Goal: Transaction & Acquisition: Purchase product/service

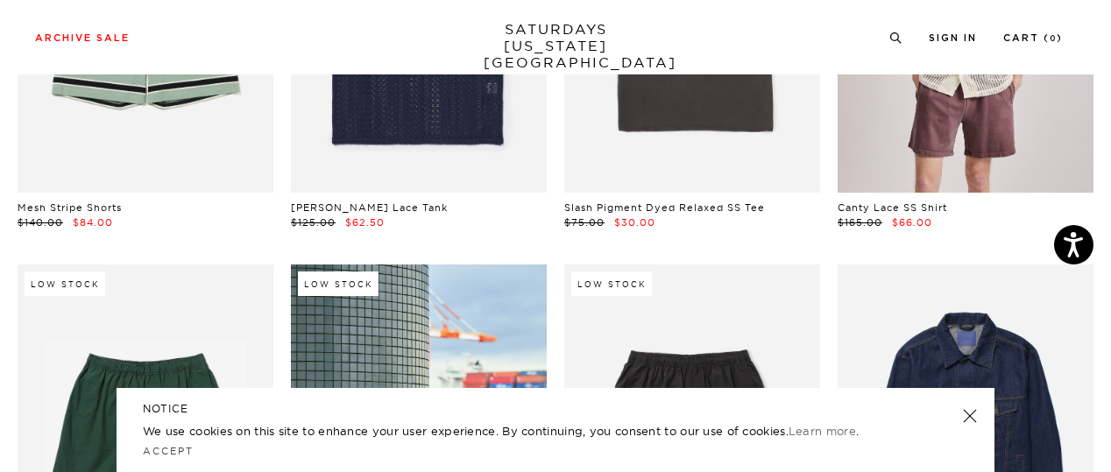
scroll to position [629, 0]
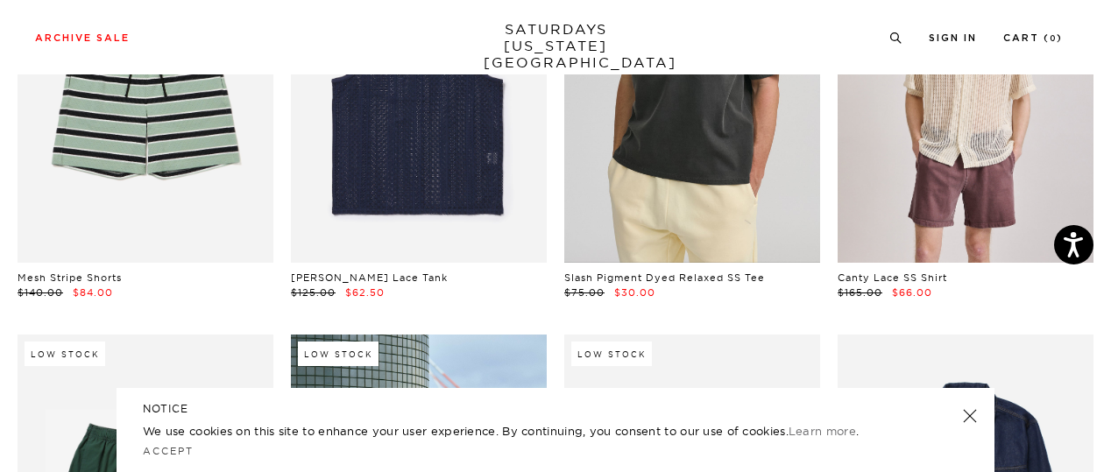
click at [698, 121] on link at bounding box center [692, 103] width 256 height 320
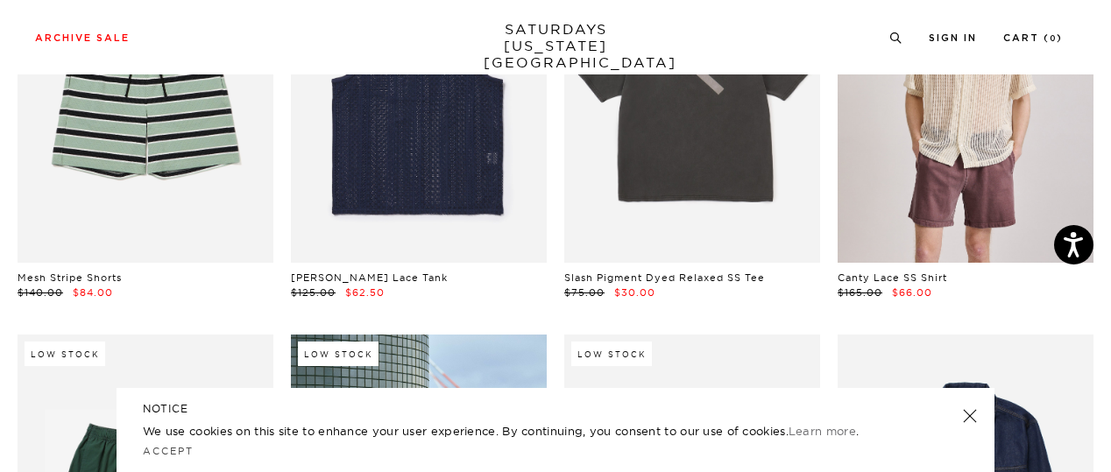
click at [976, 418] on link at bounding box center [970, 416] width 25 height 25
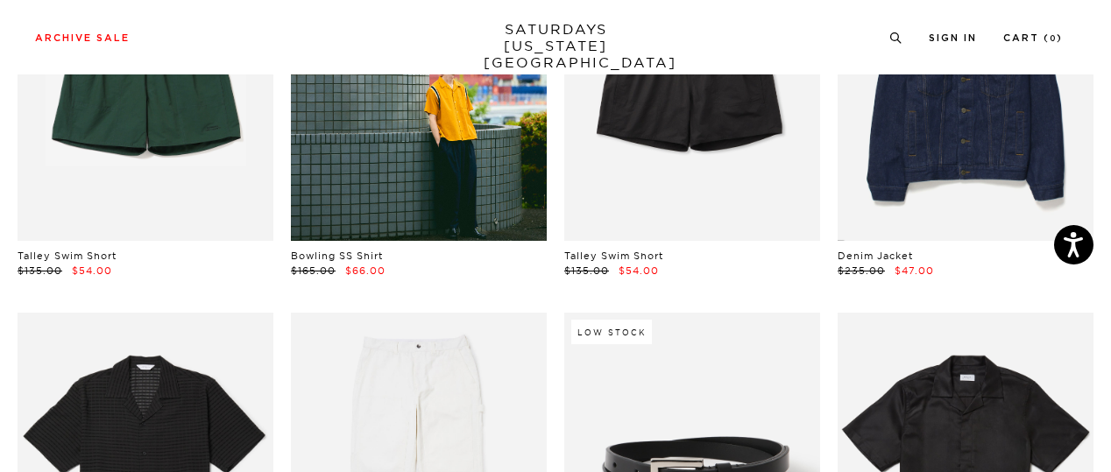
scroll to position [1457, 0]
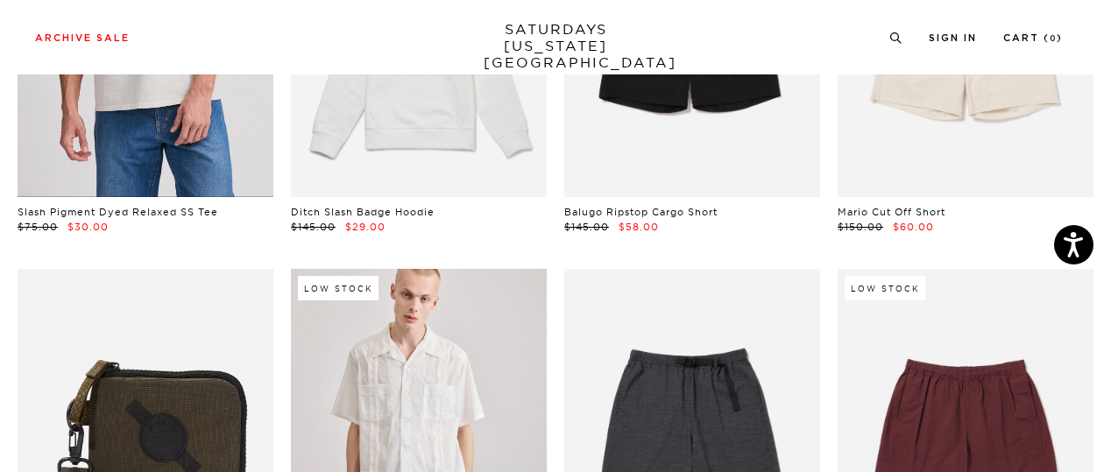
click at [145, 113] on link at bounding box center [146, 37] width 256 height 320
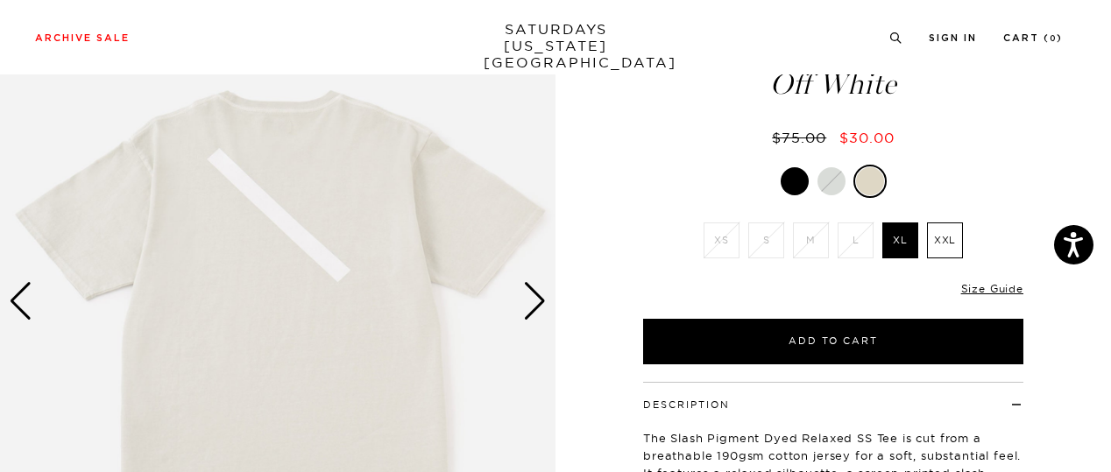
scroll to position [126, 0]
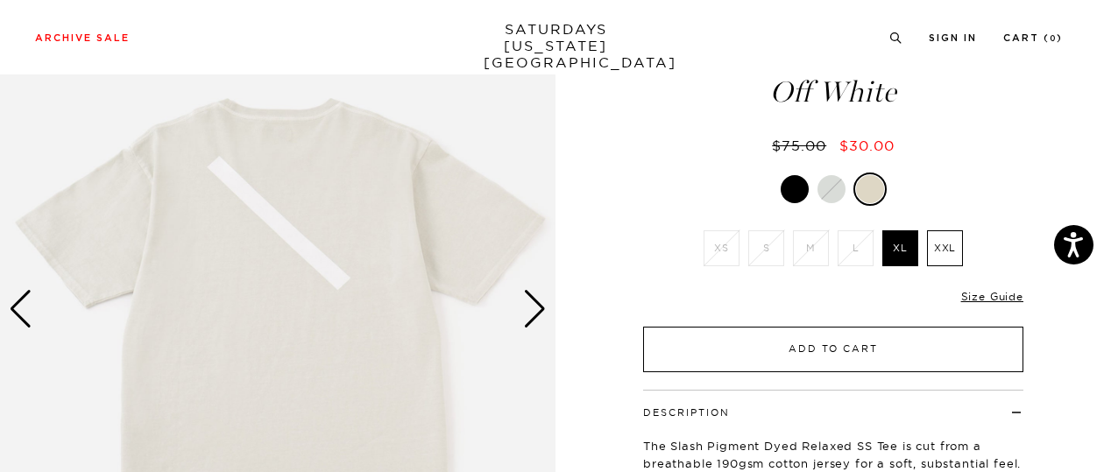
click at [801, 348] on button "Add to Cart" at bounding box center [833, 350] width 380 height 46
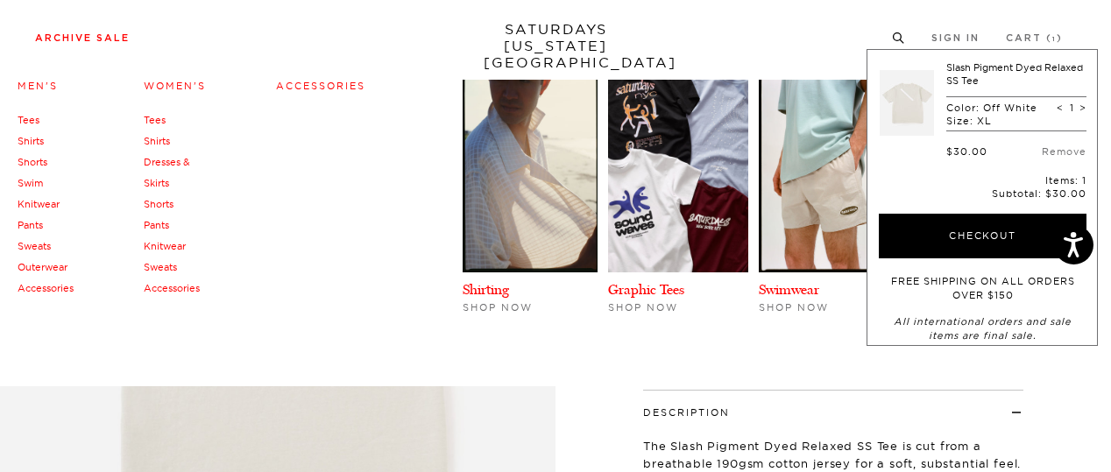
click at [91, 37] on link "Archive Sale" at bounding box center [82, 38] width 95 height 10
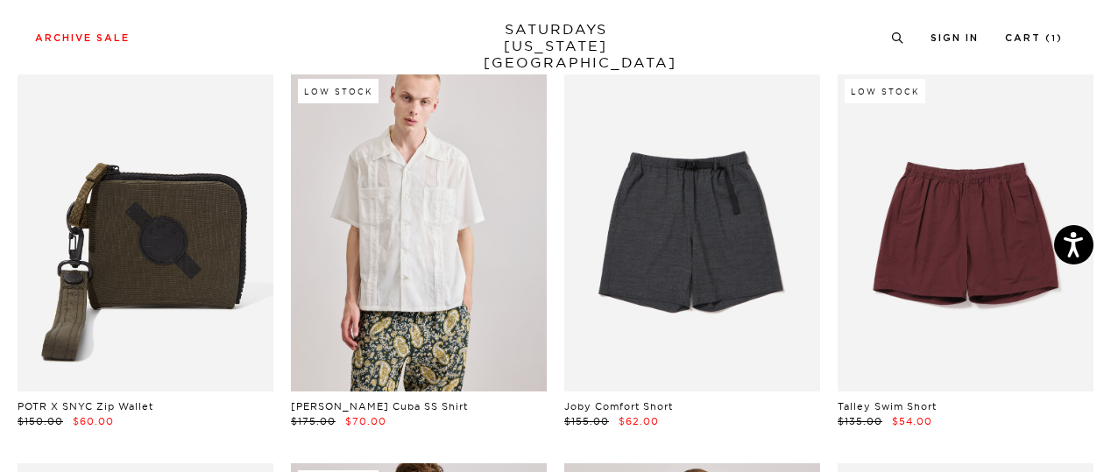
scroll to position [2482, 0]
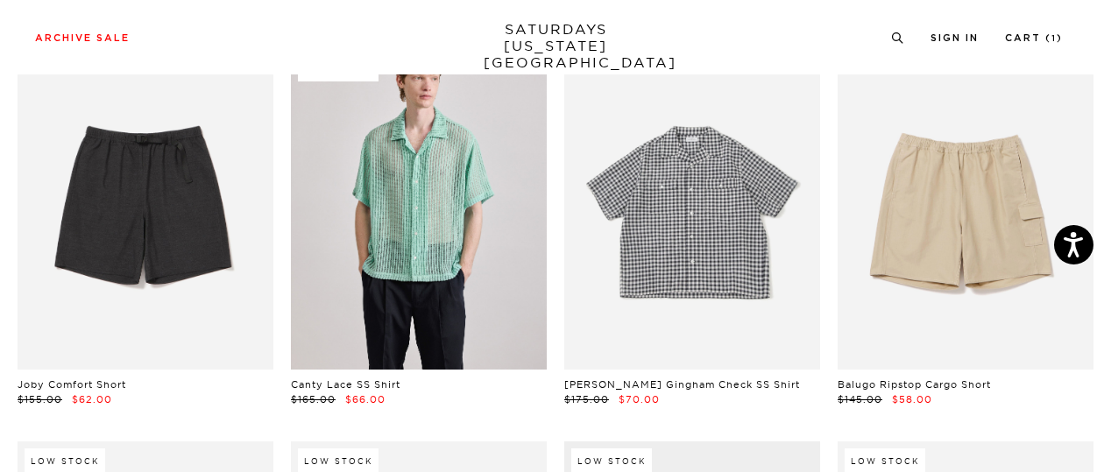
click at [684, 280] on link at bounding box center [692, 210] width 256 height 320
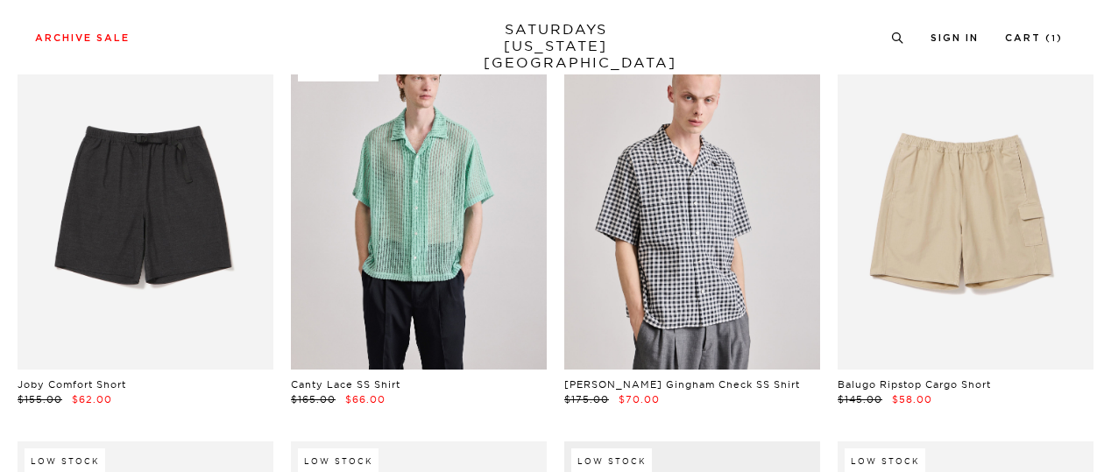
scroll to position [2895, 0]
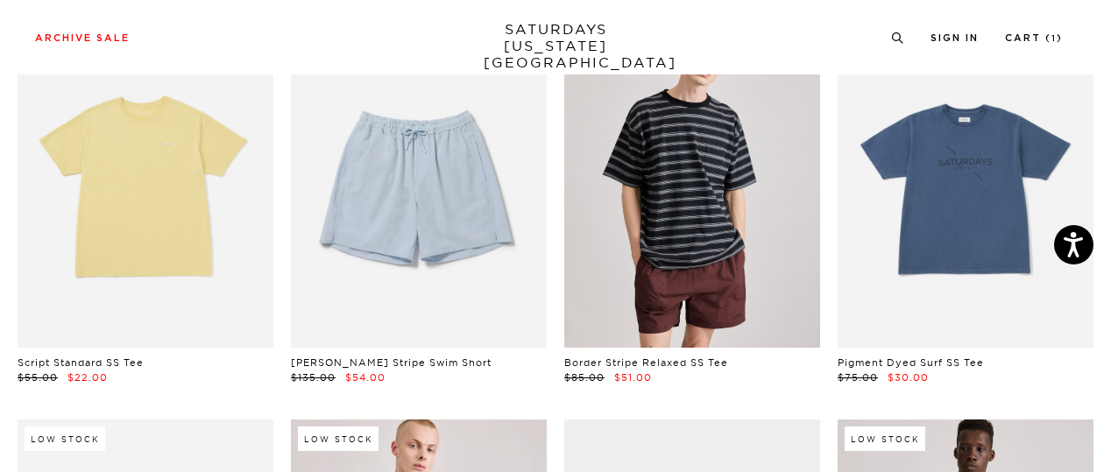
click at [665, 189] on link at bounding box center [692, 188] width 256 height 320
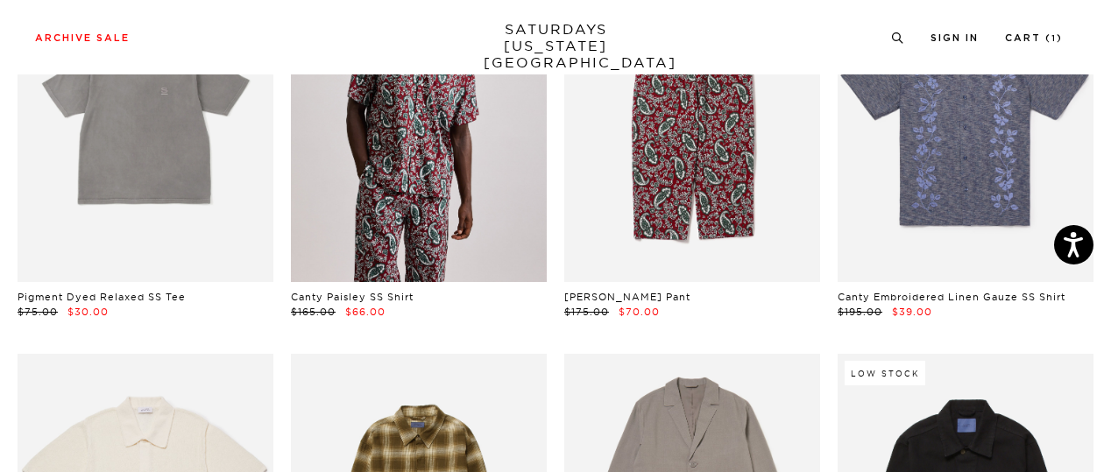
scroll to position [4550, 0]
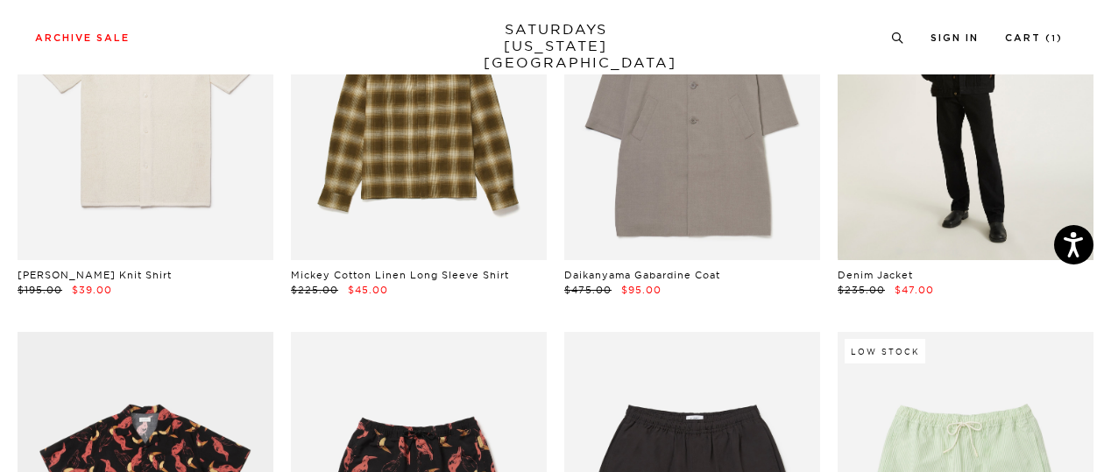
click at [1003, 143] on link at bounding box center [966, 100] width 256 height 320
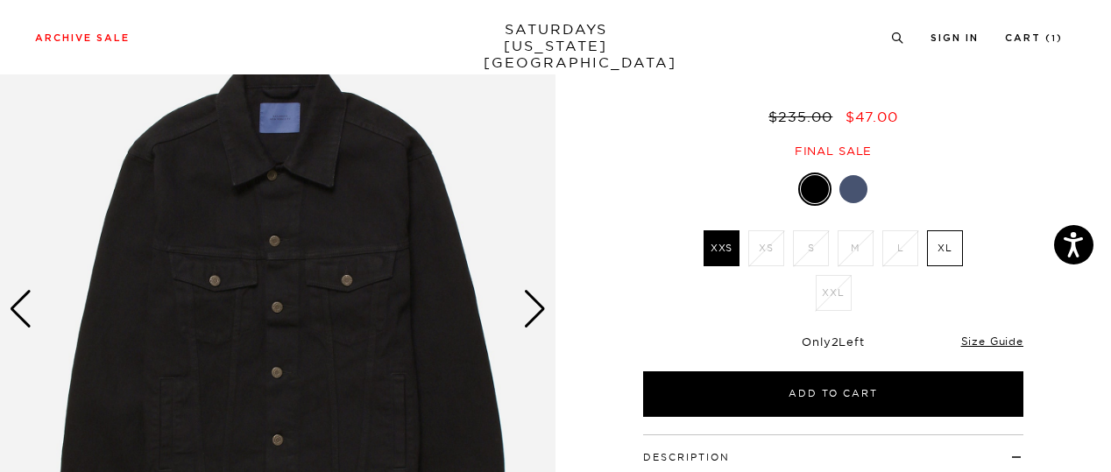
scroll to position [120, 0]
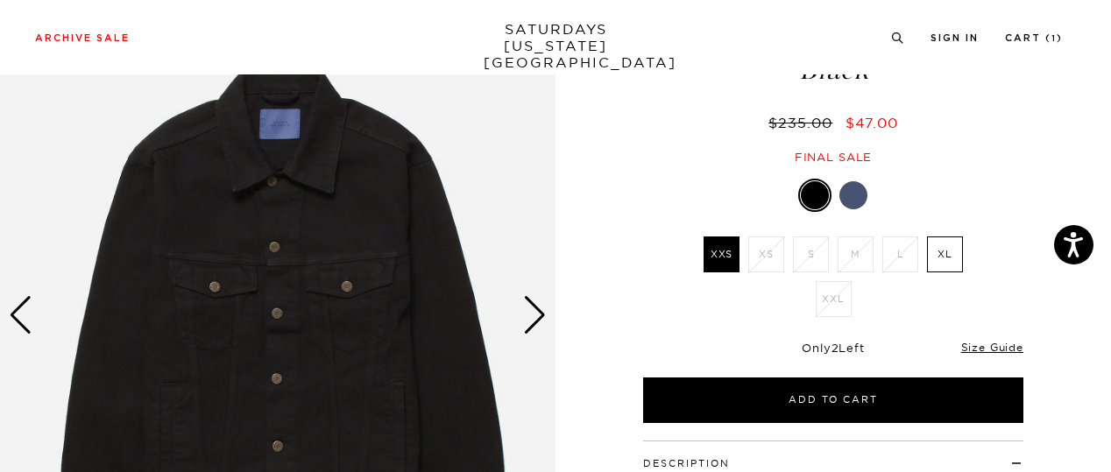
click at [532, 320] on div "Next slide" at bounding box center [535, 315] width 24 height 39
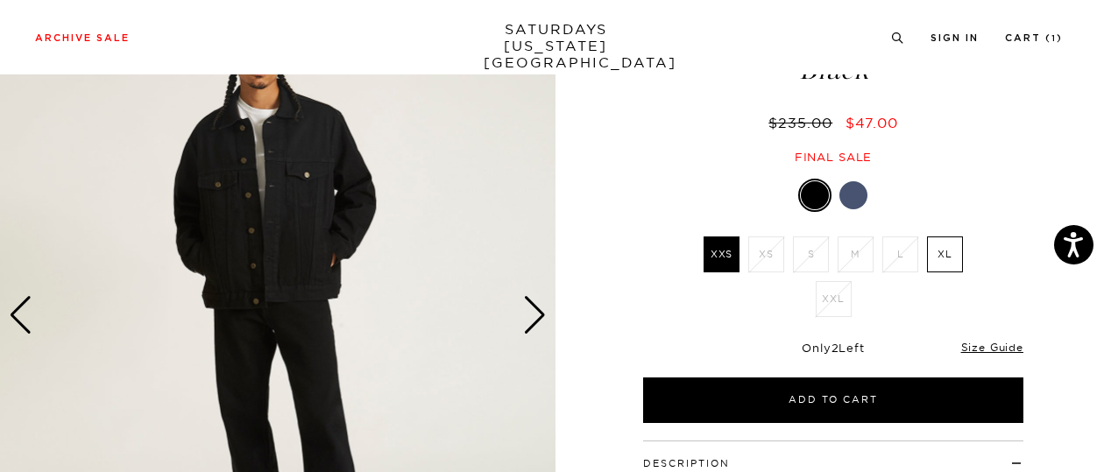
click at [532, 320] on div "Next slide" at bounding box center [535, 315] width 24 height 39
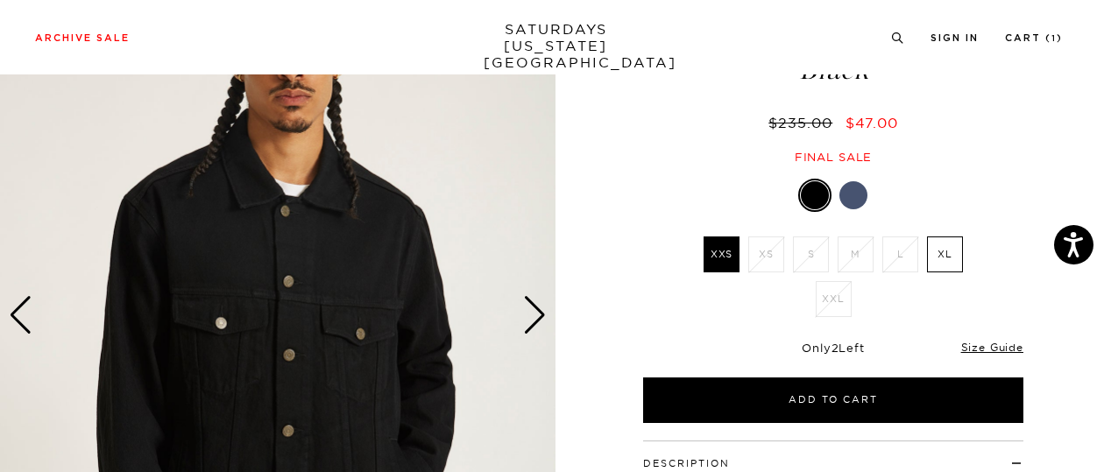
click at [532, 320] on div "Next slide" at bounding box center [535, 315] width 24 height 39
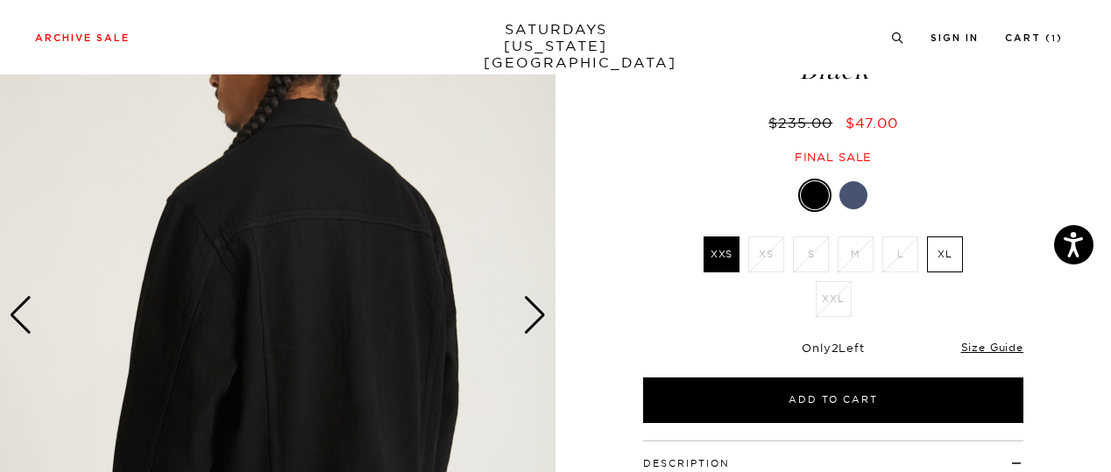
click at [532, 320] on div "Next slide" at bounding box center [535, 315] width 24 height 39
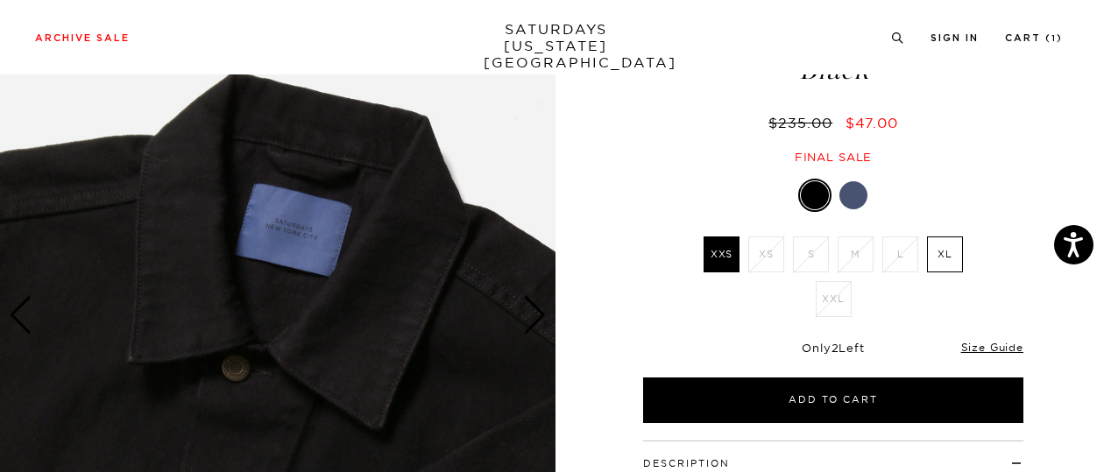
click at [532, 320] on div "Next slide" at bounding box center [535, 315] width 24 height 39
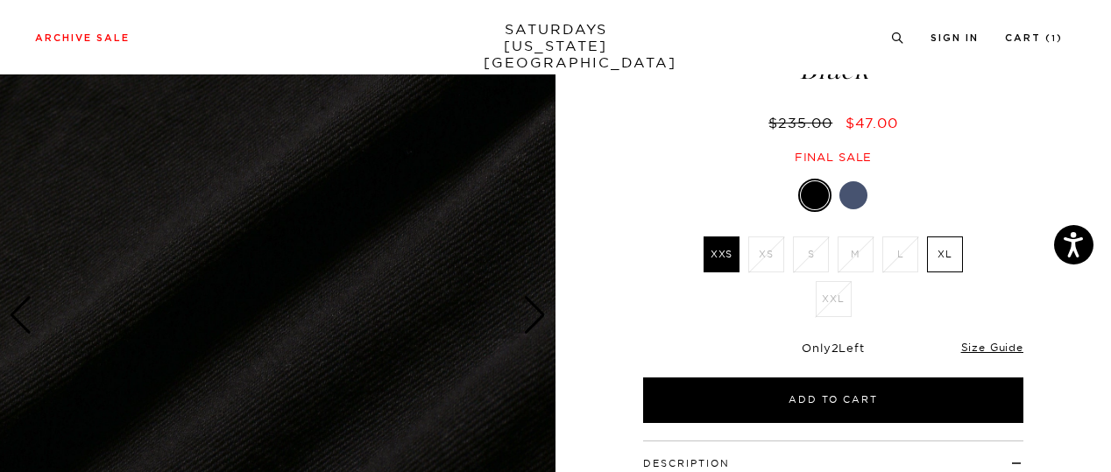
click at [532, 320] on div "Next slide" at bounding box center [535, 315] width 24 height 39
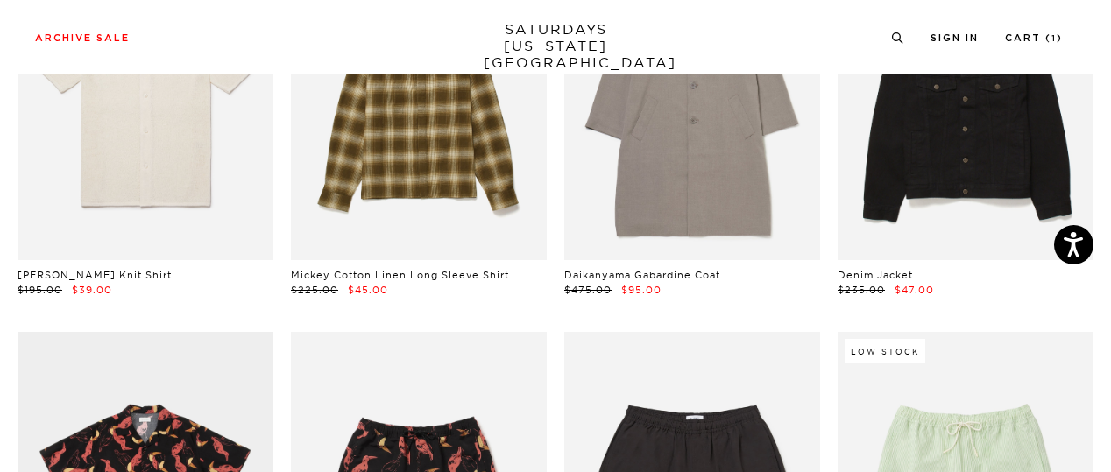
scroll to position [4964, 0]
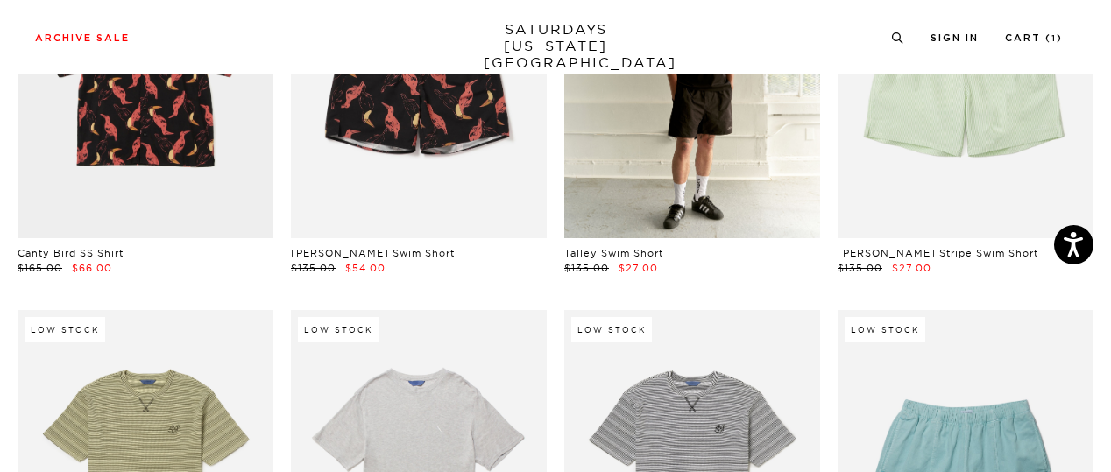
click at [738, 97] on link at bounding box center [692, 78] width 256 height 320
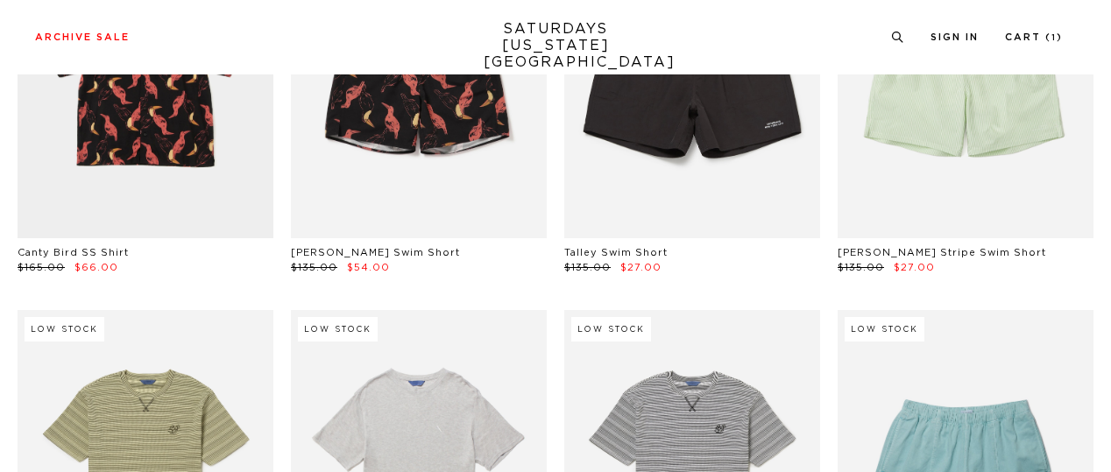
scroll to position [4964, 0]
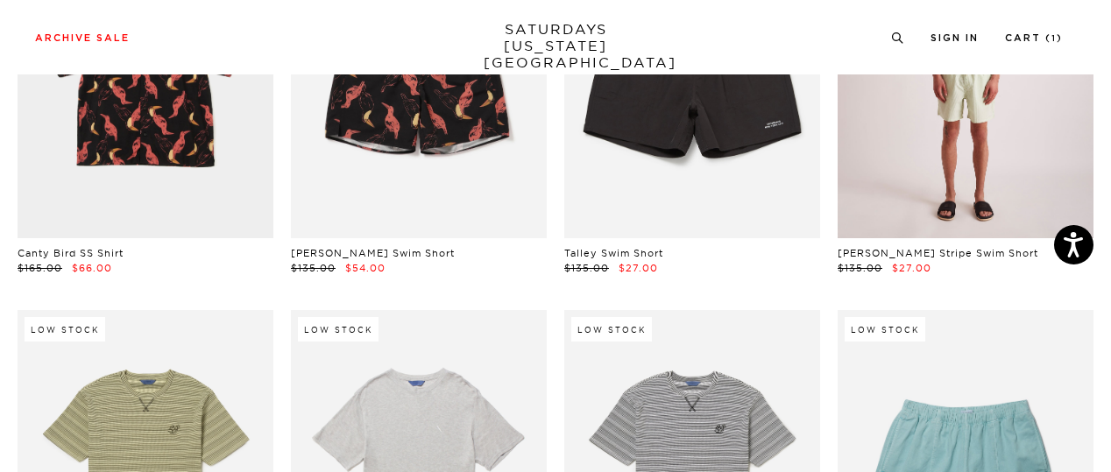
click at [969, 141] on link at bounding box center [966, 78] width 256 height 320
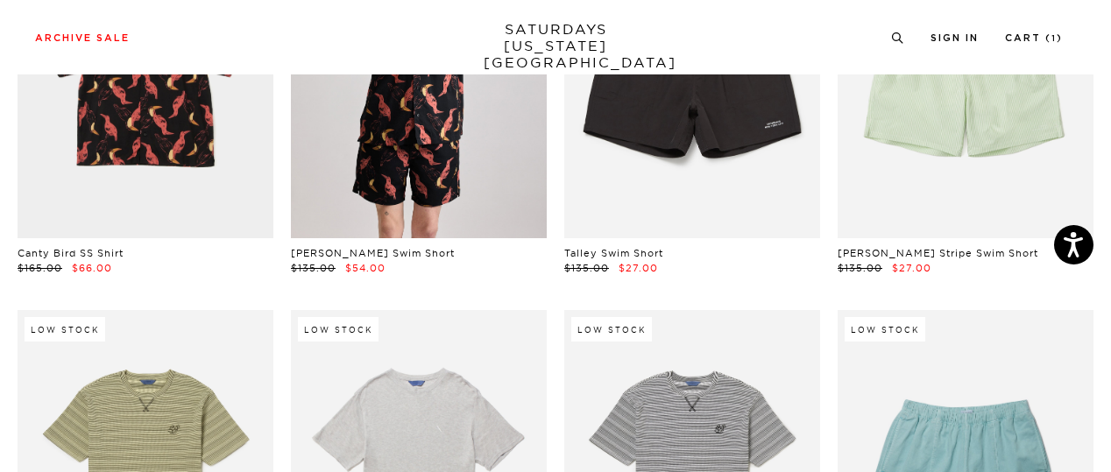
click at [424, 137] on link at bounding box center [419, 78] width 256 height 320
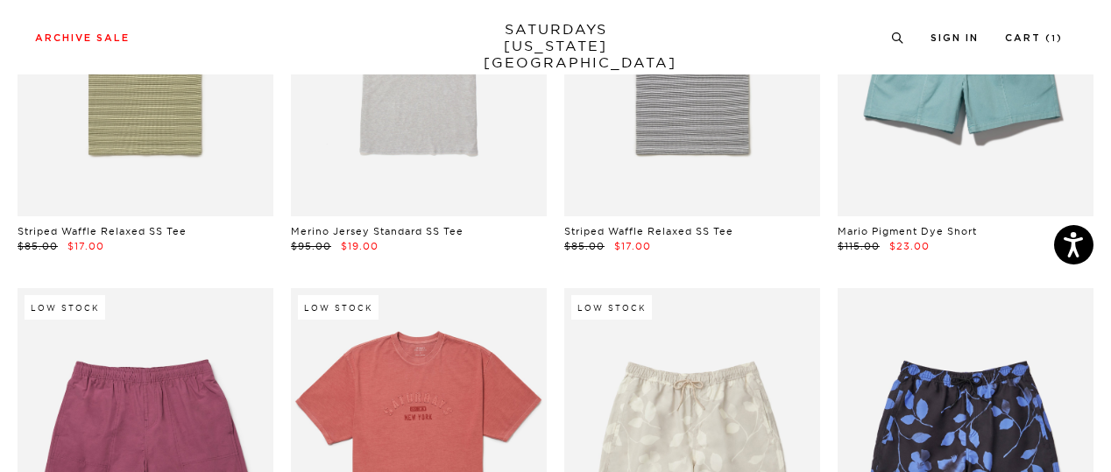
scroll to position [5791, 0]
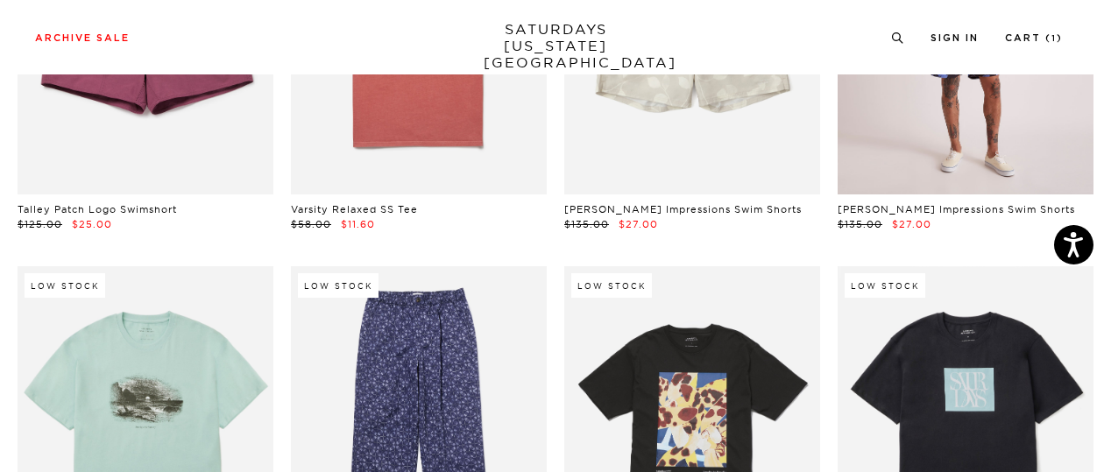
click at [1003, 140] on link at bounding box center [966, 35] width 256 height 320
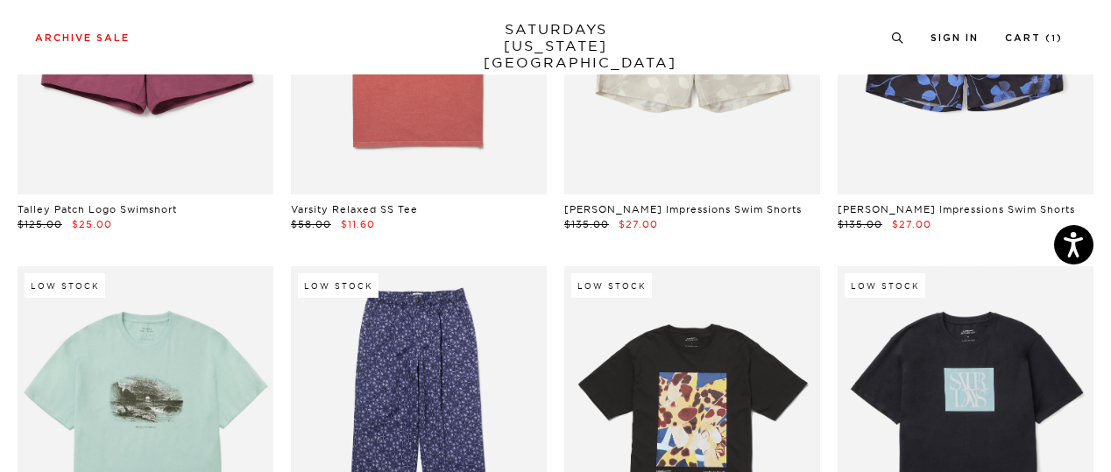
scroll to position [6205, 0]
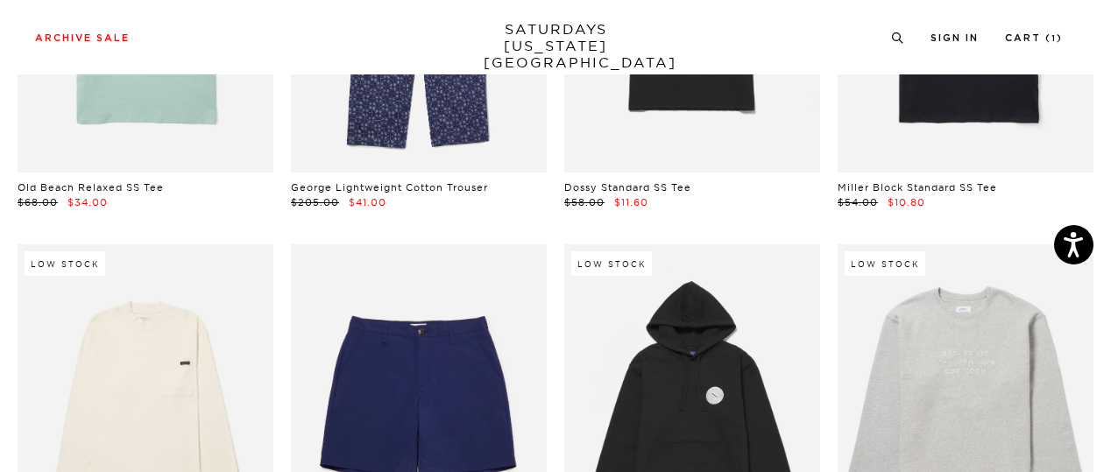
click at [168, 129] on link at bounding box center [146, 13] width 256 height 320
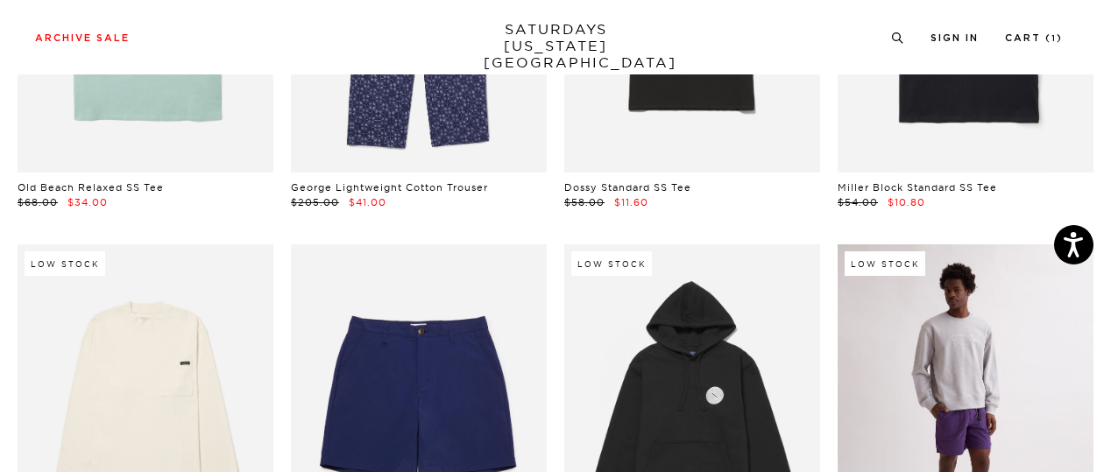
click at [998, 348] on link at bounding box center [966, 405] width 256 height 320
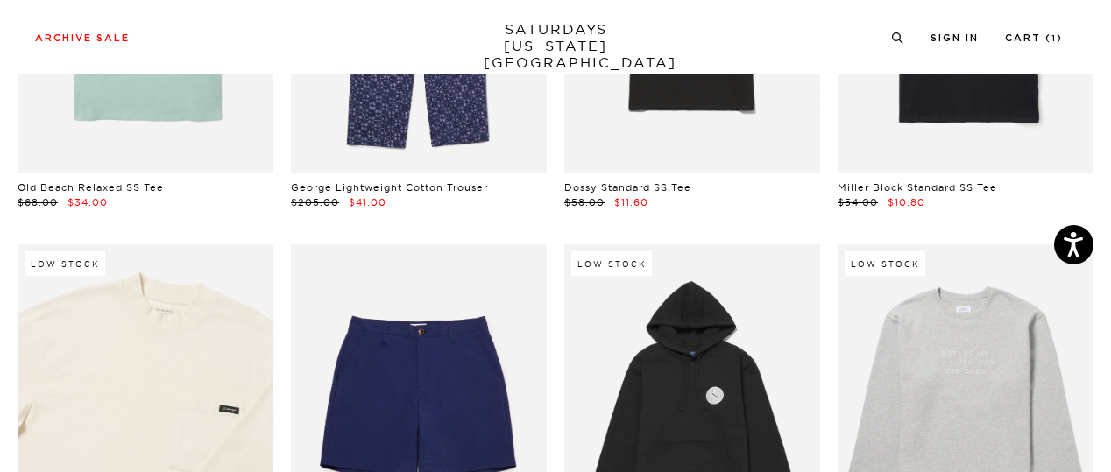
click at [178, 344] on link at bounding box center [146, 405] width 256 height 320
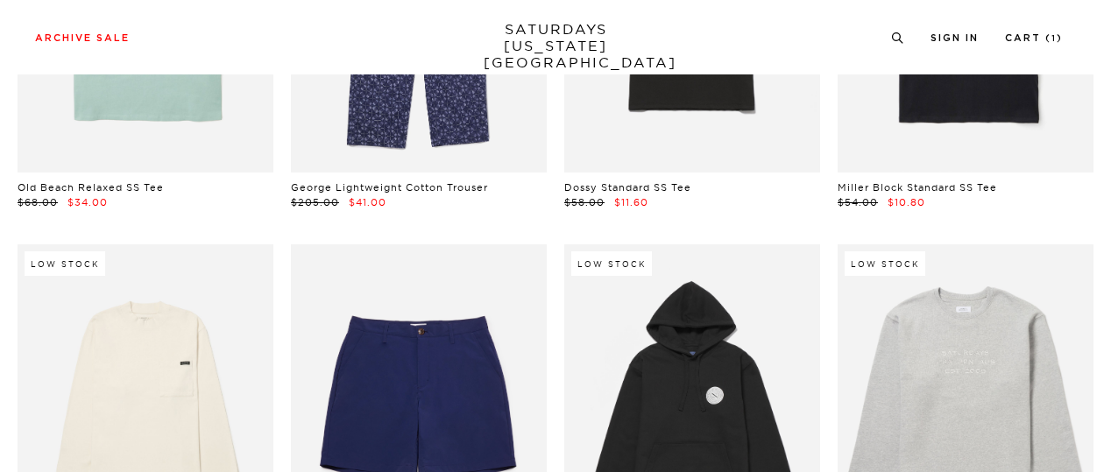
scroll to position [6619, 0]
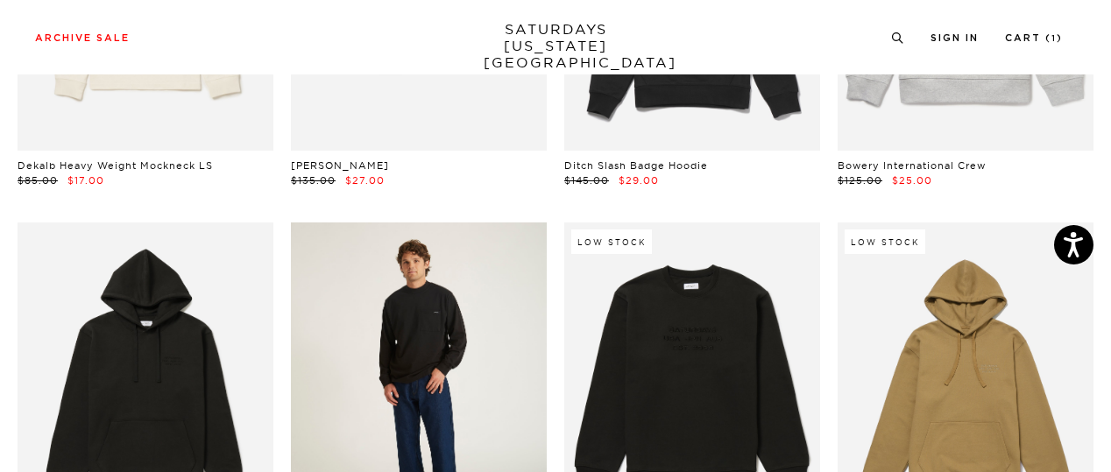
click at [392, 309] on link at bounding box center [419, 383] width 256 height 320
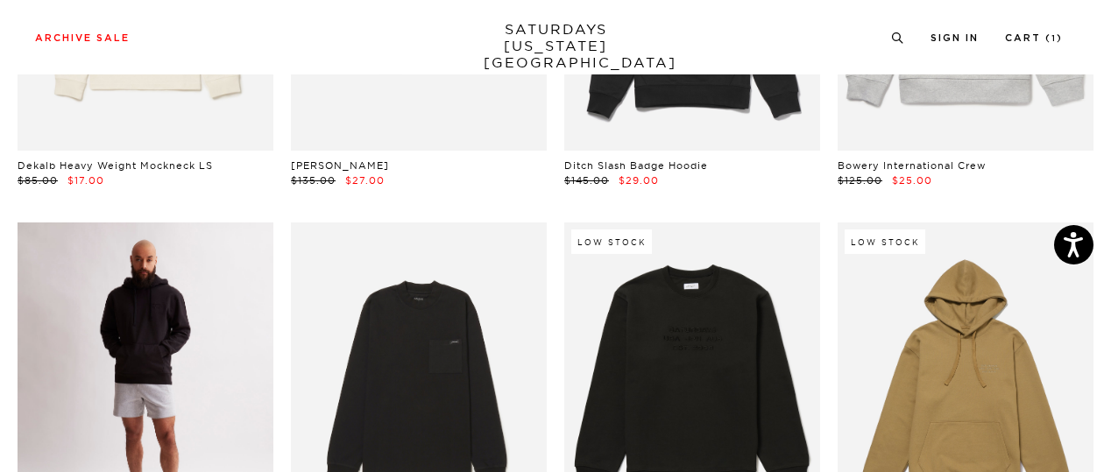
click at [188, 351] on link at bounding box center [146, 383] width 256 height 320
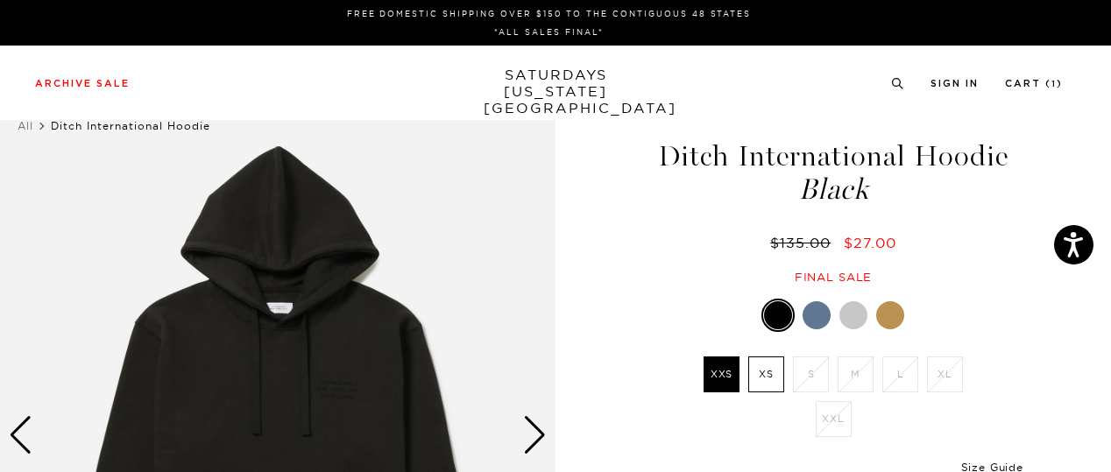
click at [811, 311] on div at bounding box center [817, 316] width 28 height 28
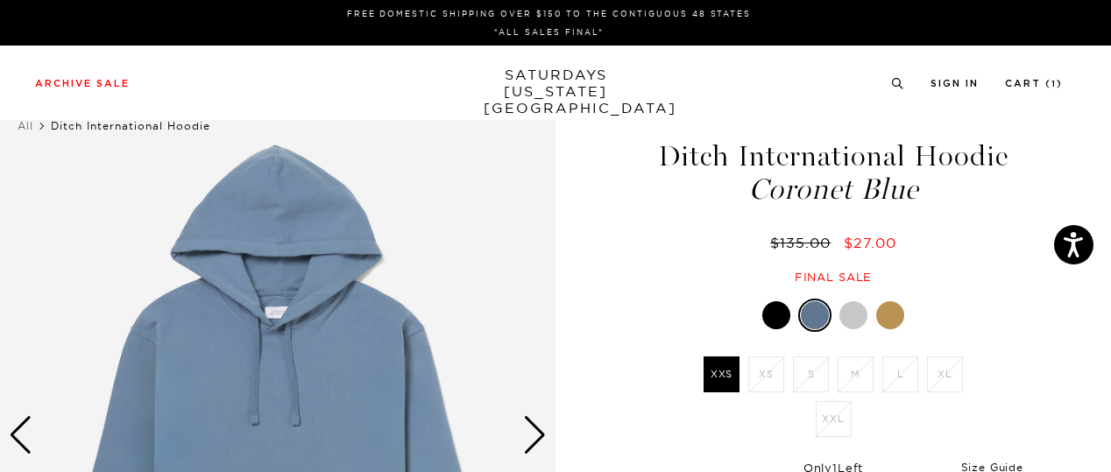
click at [847, 313] on div at bounding box center [854, 316] width 28 height 28
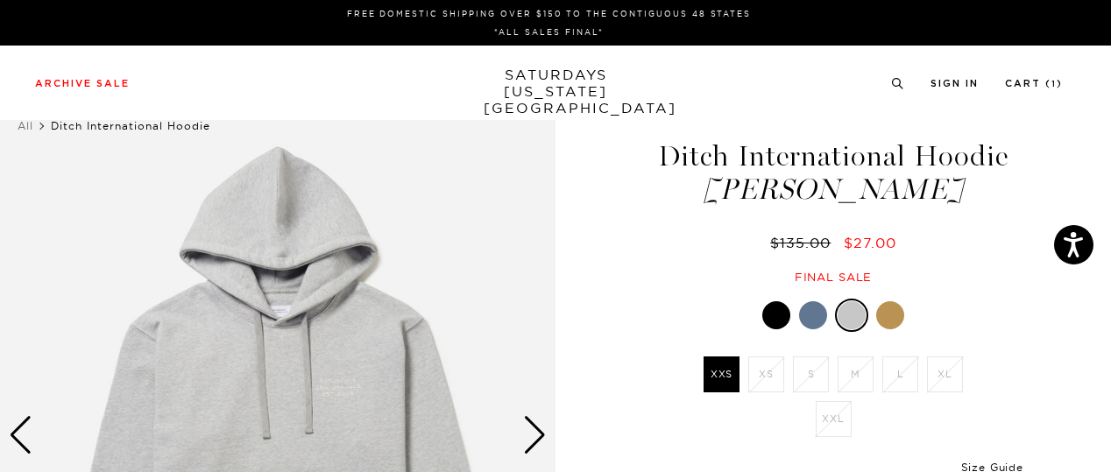
click at [887, 316] on div at bounding box center [891, 316] width 28 height 28
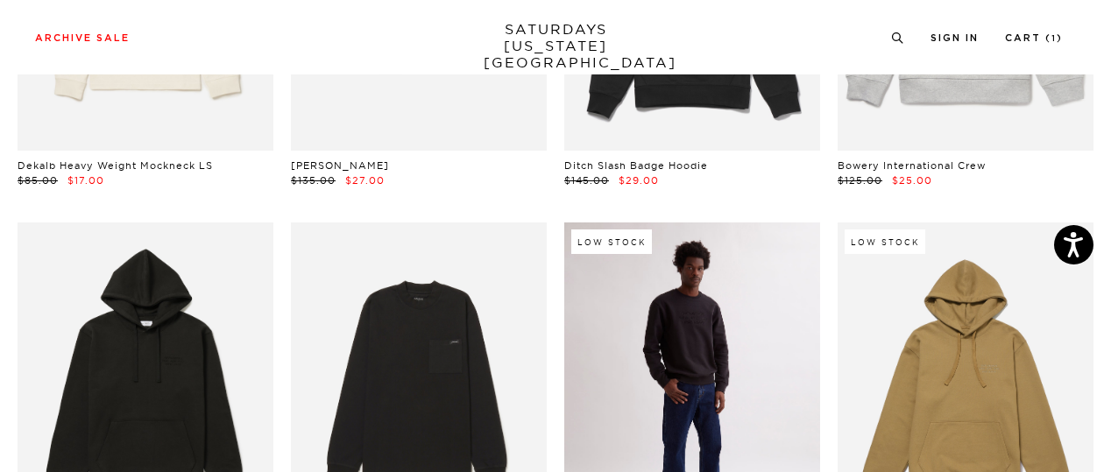
click at [698, 296] on link at bounding box center [692, 383] width 256 height 320
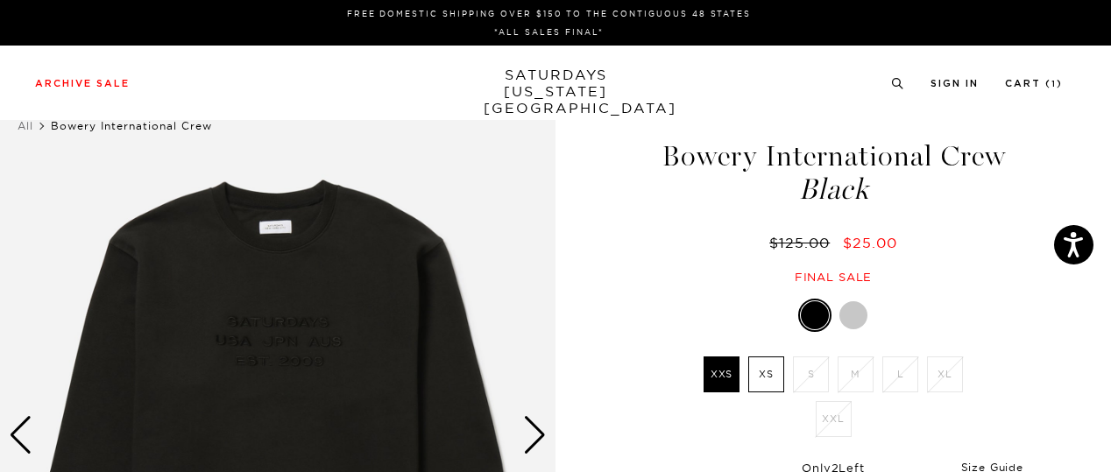
click at [859, 325] on div at bounding box center [854, 316] width 28 height 28
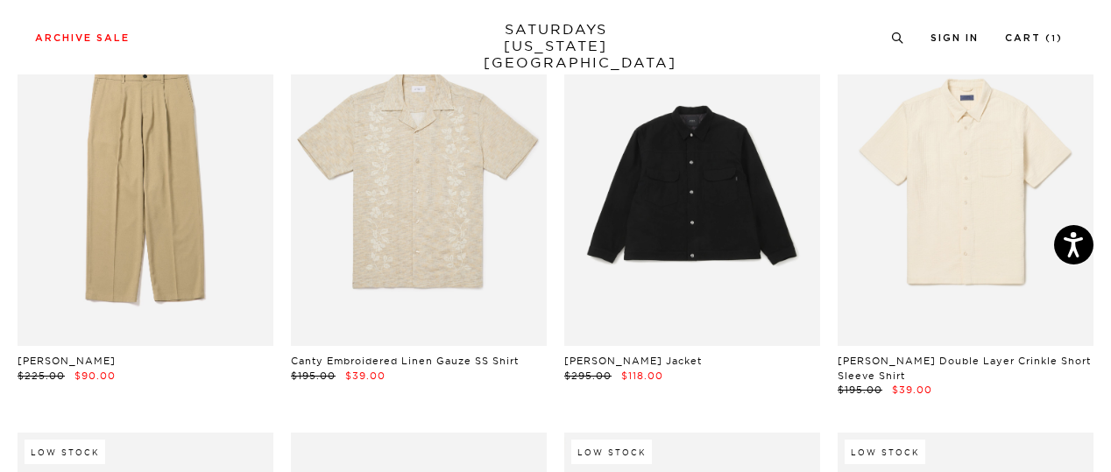
scroll to position [10755, 0]
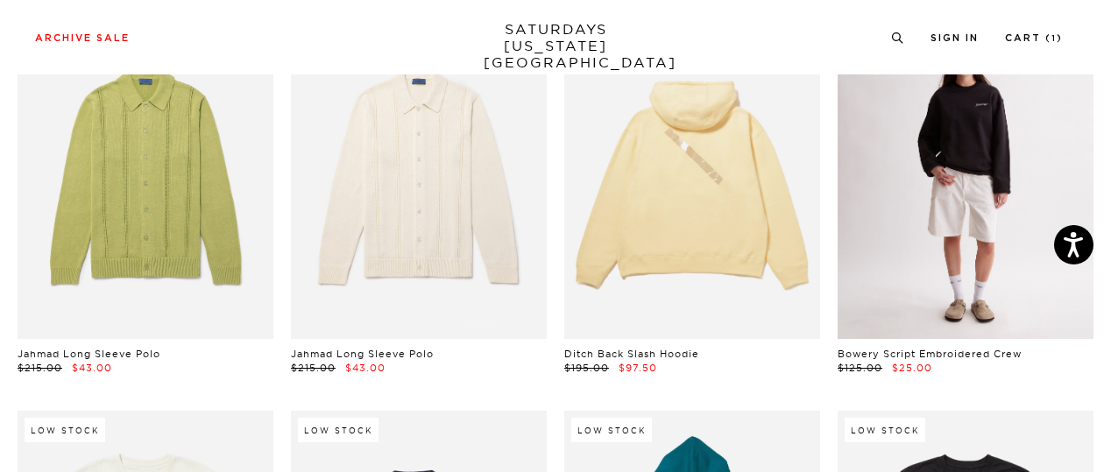
click at [954, 139] on link at bounding box center [966, 179] width 256 height 320
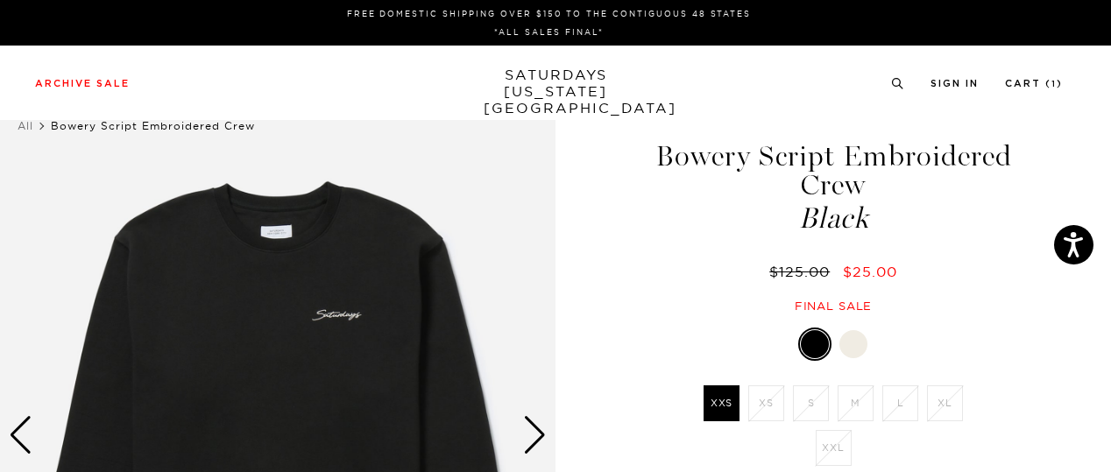
click at [851, 344] on div at bounding box center [854, 344] width 28 height 28
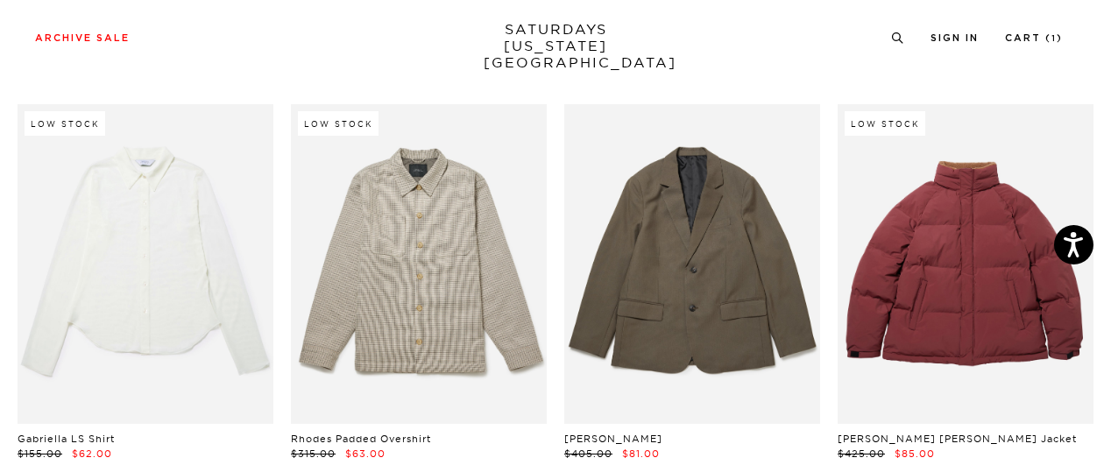
scroll to position [12665, 0]
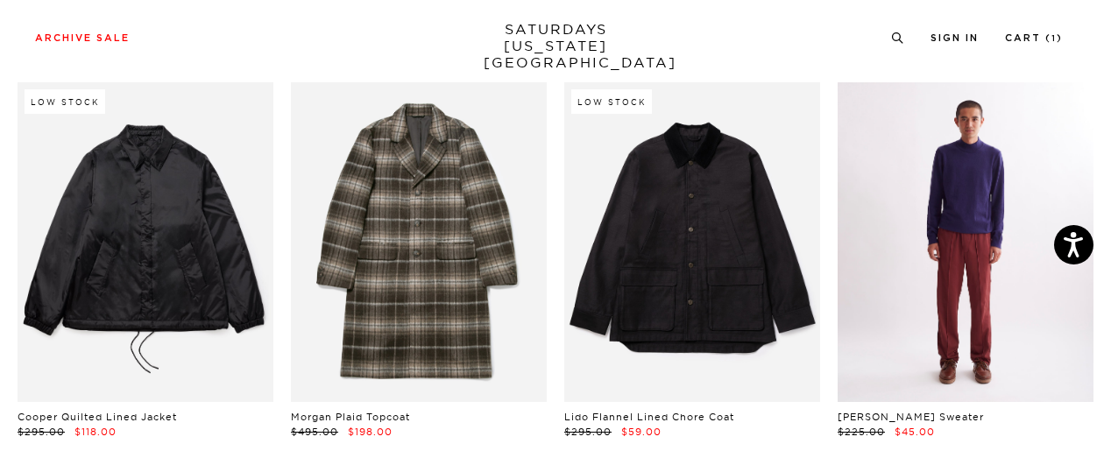
click at [976, 236] on link at bounding box center [966, 242] width 256 height 320
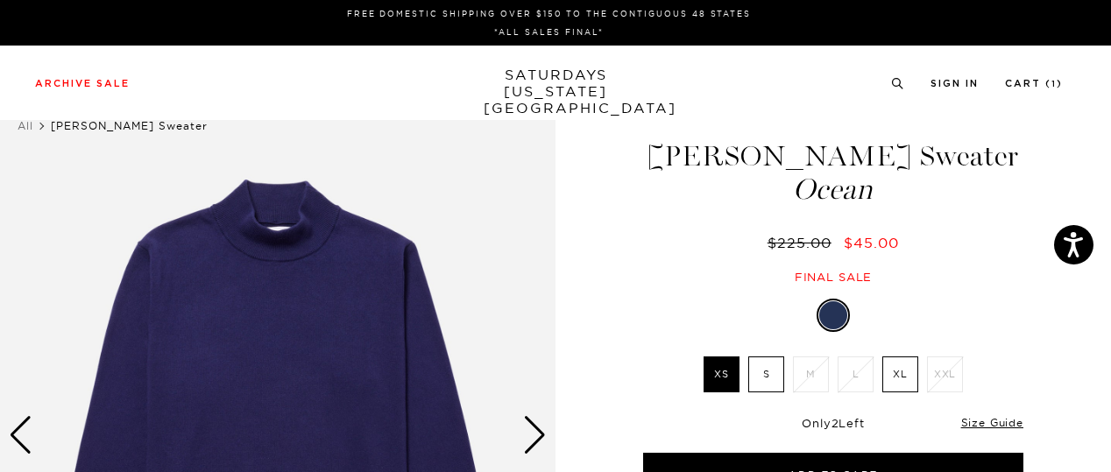
click at [543, 418] on div "Next slide" at bounding box center [535, 435] width 24 height 39
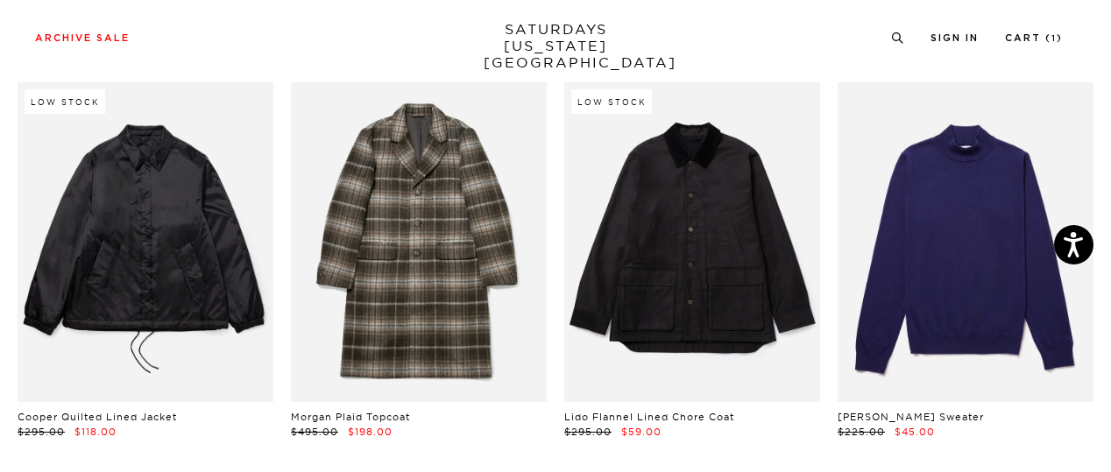
scroll to position [13079, 0]
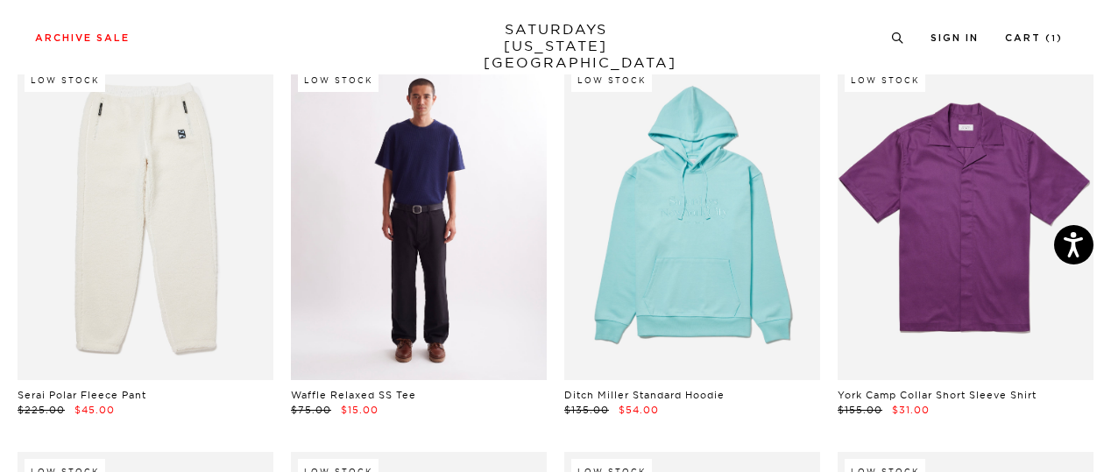
click at [390, 209] on link at bounding box center [419, 220] width 256 height 320
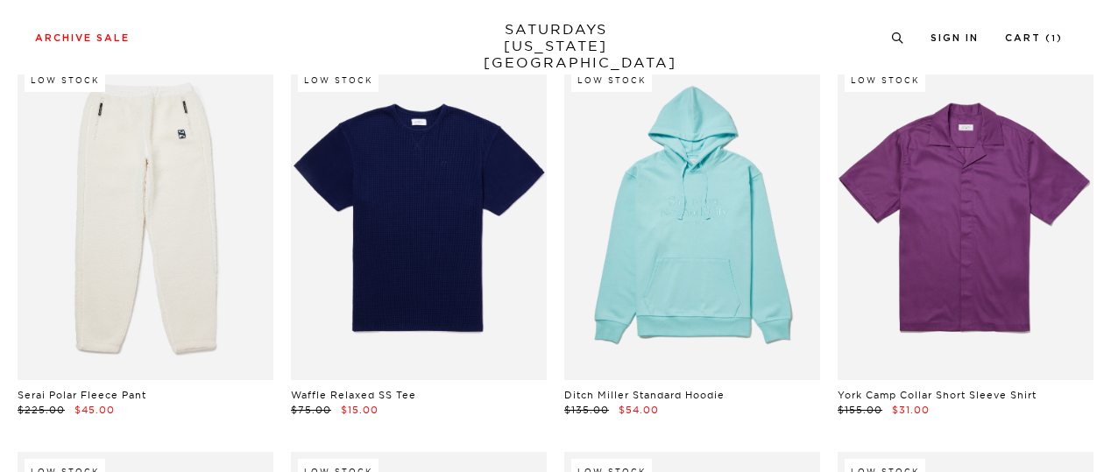
scroll to position [13493, 0]
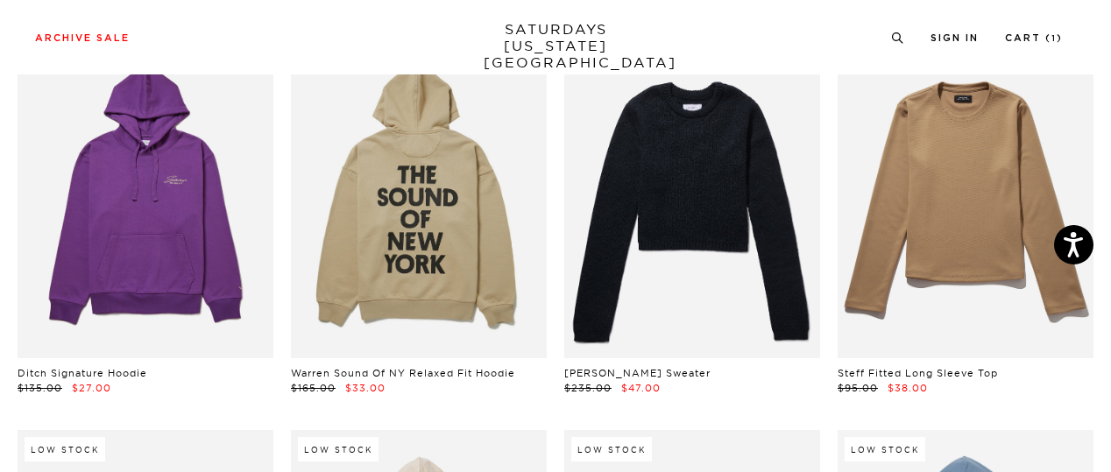
click at [1110, 452] on div "Khari Reversible Jacket $355.00 $71.00 Low Stock Field Corduroy Pant $185.00 $3…" at bounding box center [555, 423] width 1111 height 27472
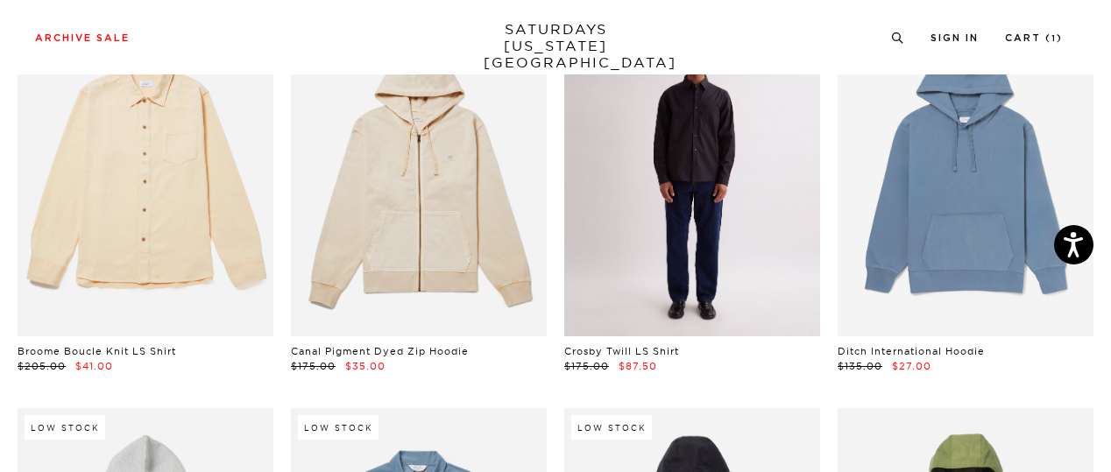
click at [701, 153] on link at bounding box center [692, 177] width 256 height 320
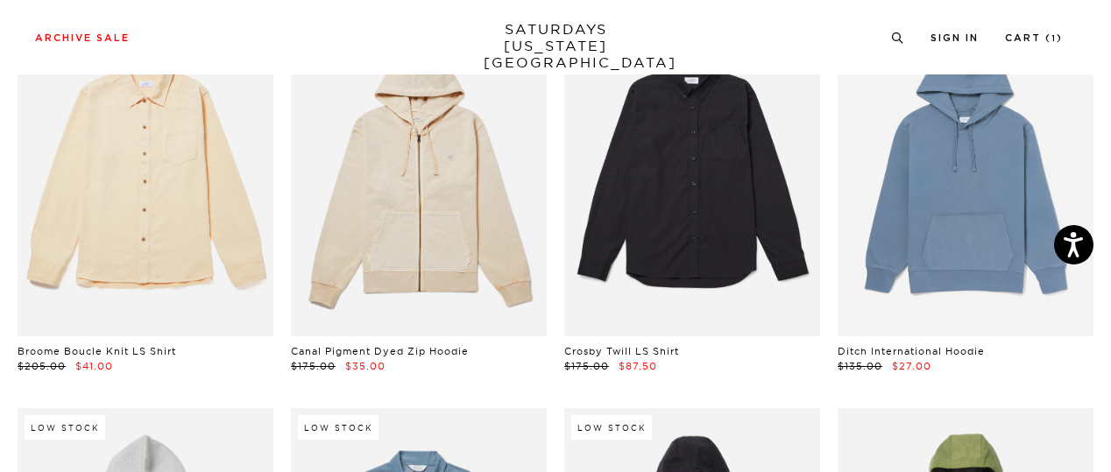
scroll to position [14320, 0]
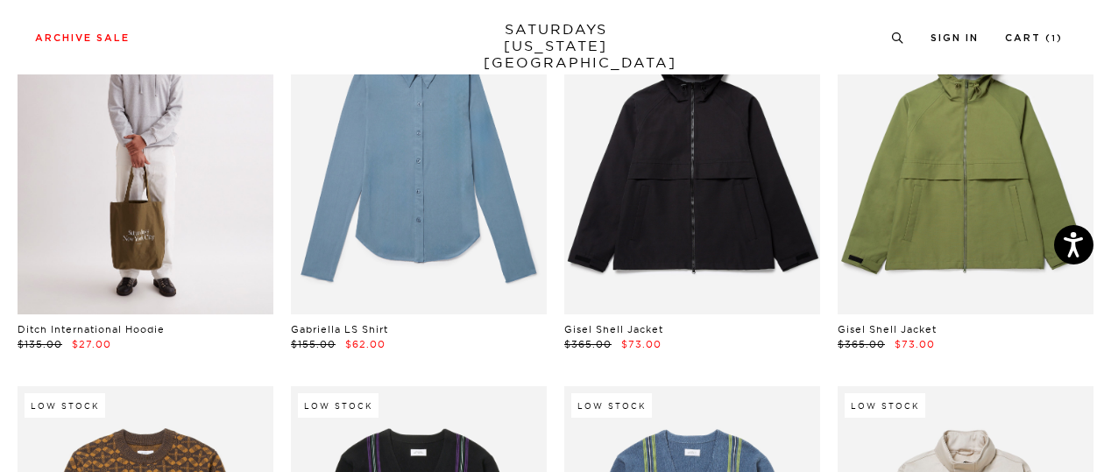
click at [144, 199] on link at bounding box center [146, 155] width 256 height 320
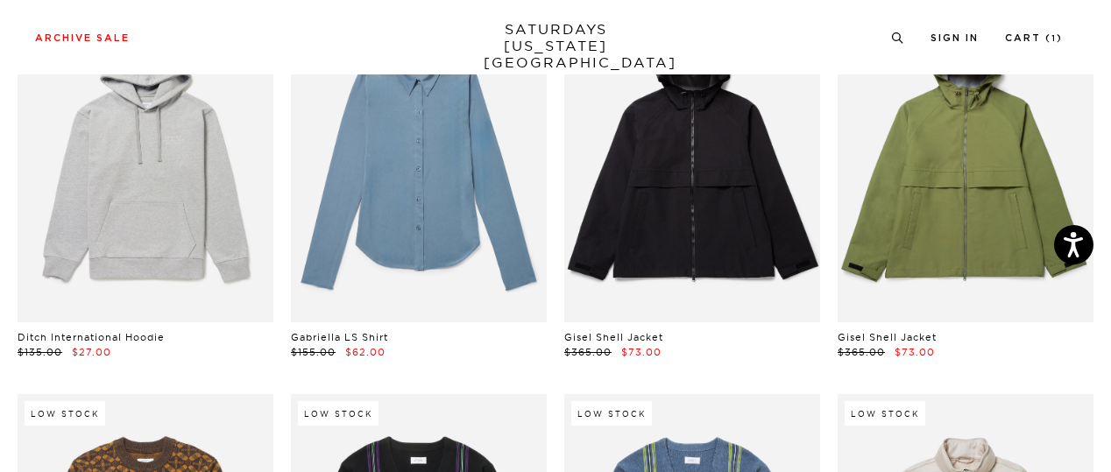
scroll to position [14726, 0]
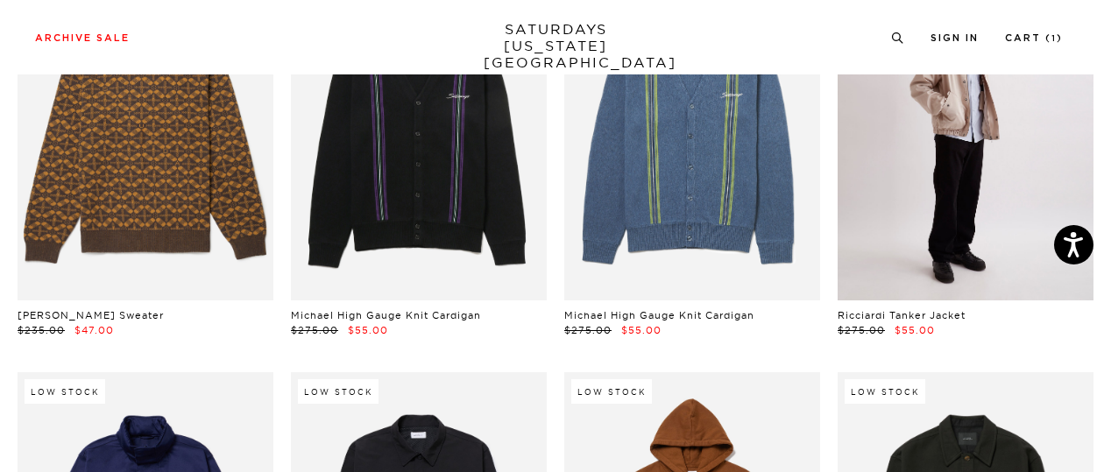
click at [997, 165] on link at bounding box center [966, 141] width 256 height 320
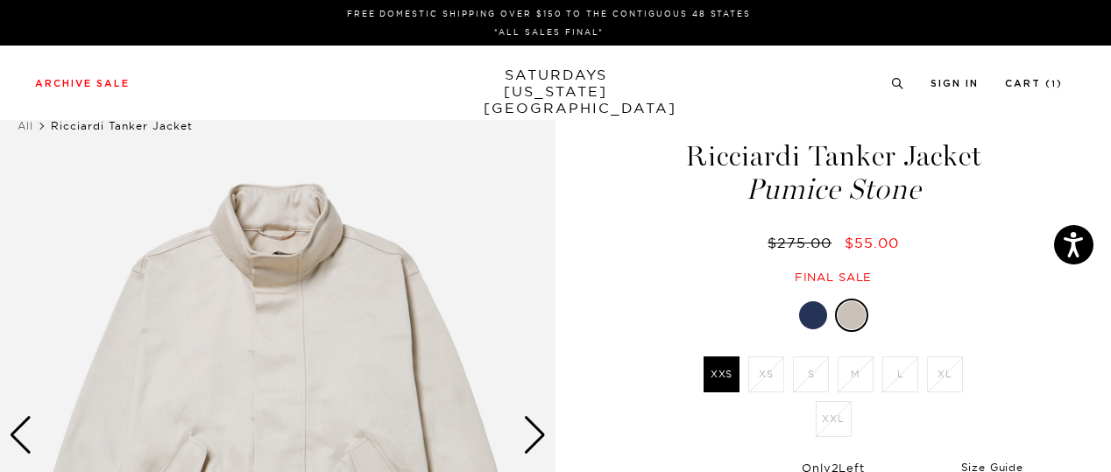
click at [810, 316] on div at bounding box center [813, 316] width 28 height 28
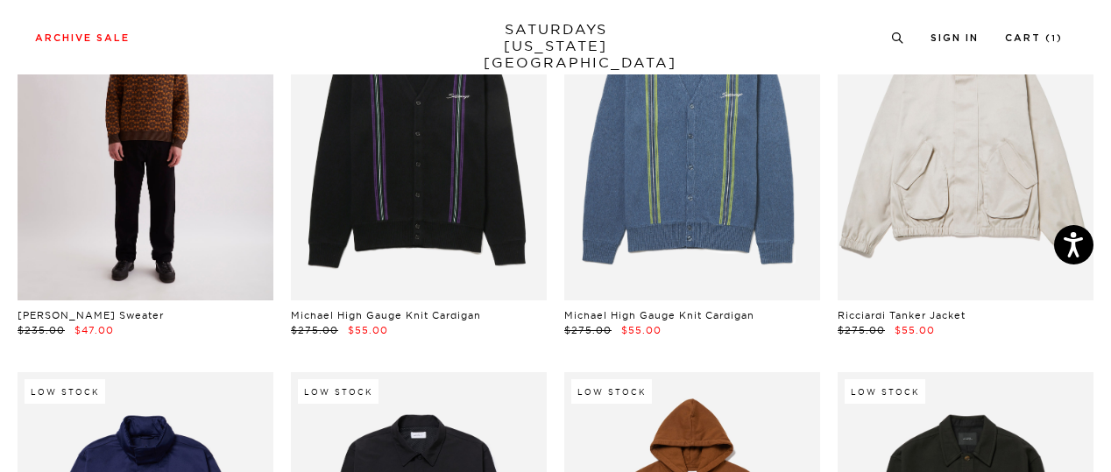
click at [200, 185] on link at bounding box center [146, 141] width 256 height 320
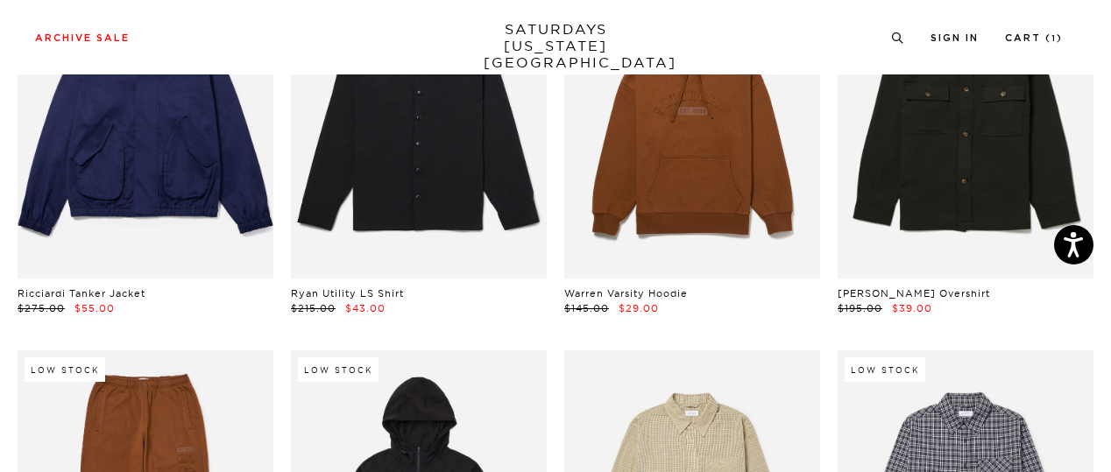
scroll to position [15553, 0]
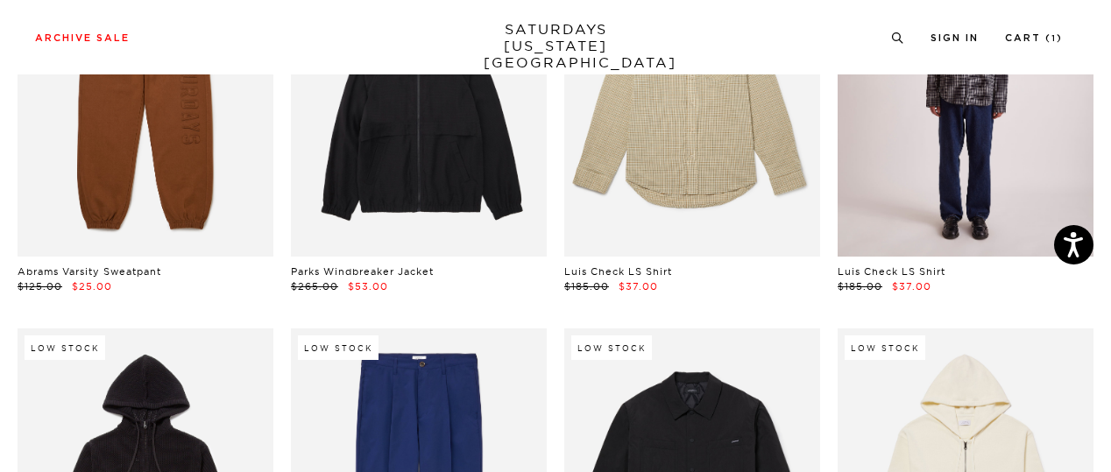
click at [971, 134] on link at bounding box center [966, 97] width 256 height 320
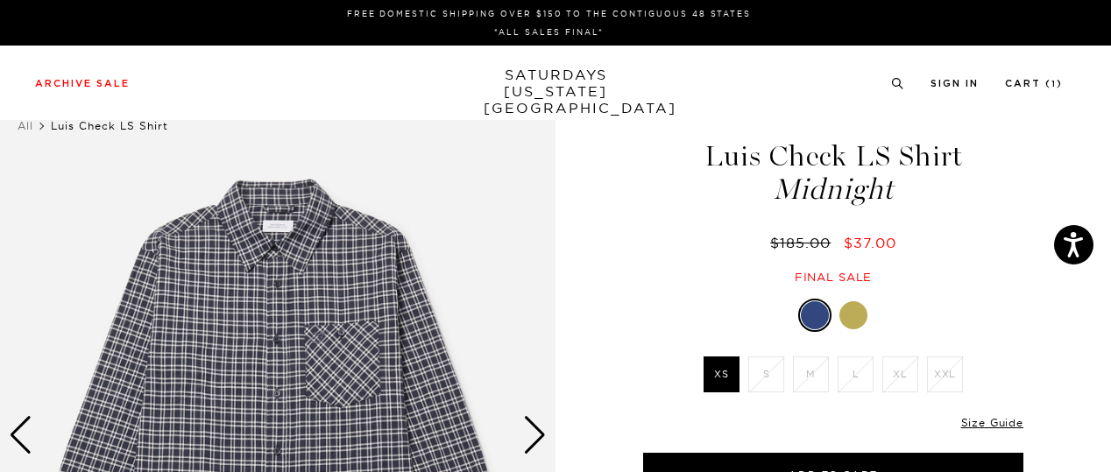
click at [853, 304] on div at bounding box center [854, 316] width 28 height 28
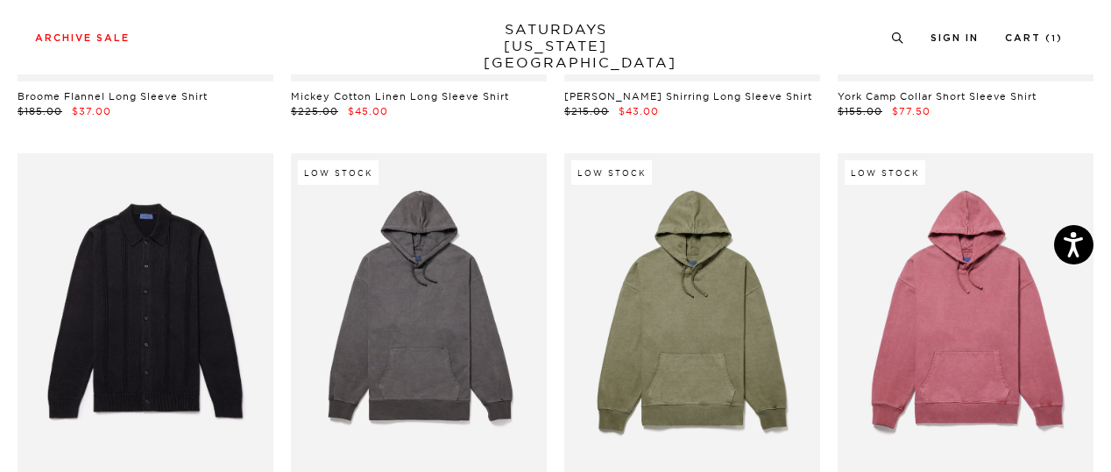
scroll to position [19277, 0]
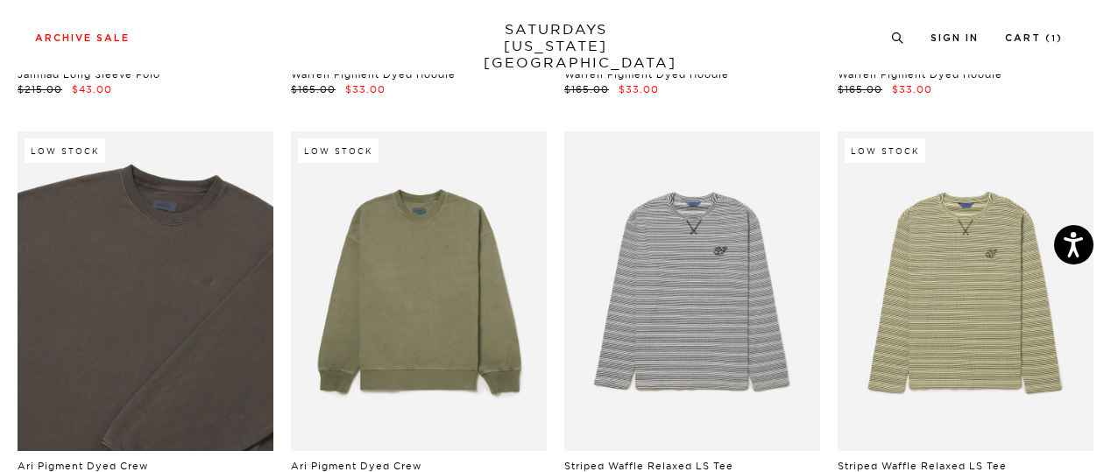
click at [166, 248] on link at bounding box center [146, 291] width 256 height 320
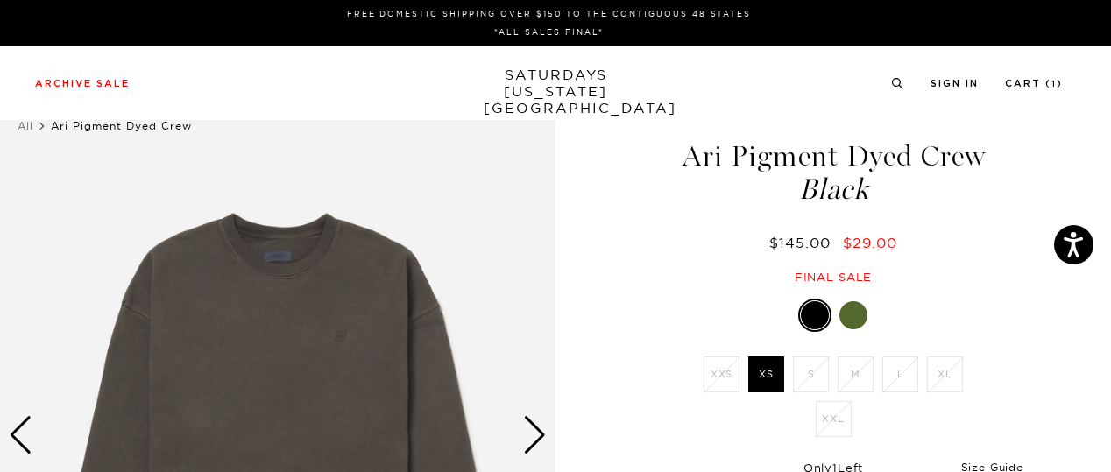
click at [851, 315] on div at bounding box center [854, 316] width 28 height 28
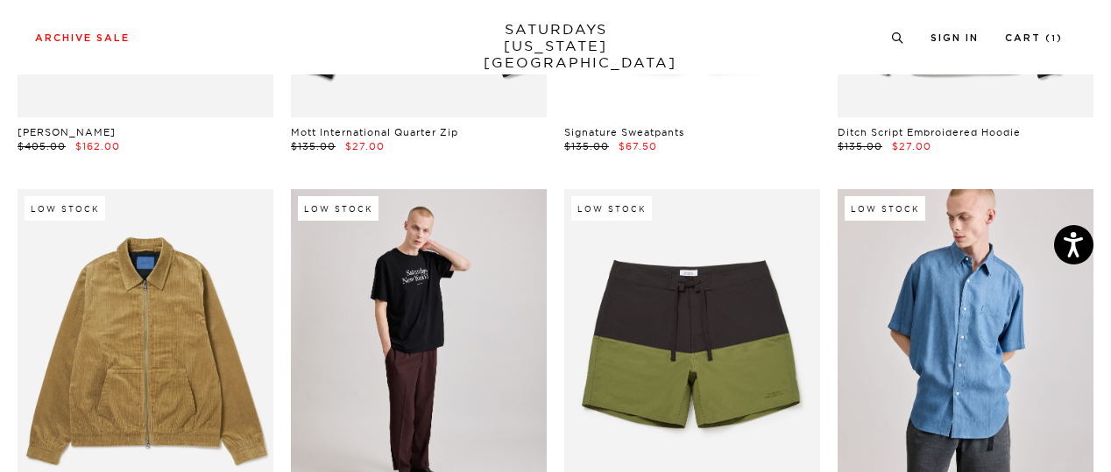
scroll to position [26309, 0]
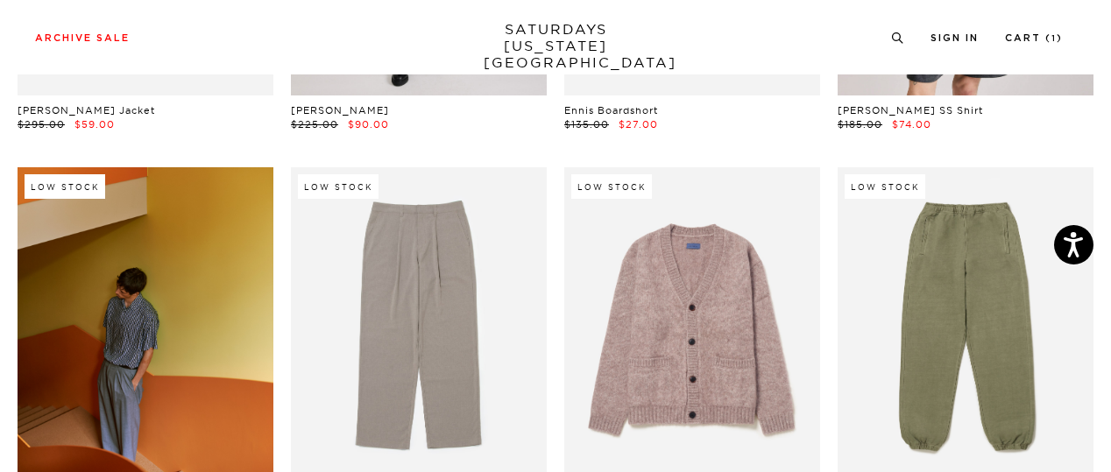
click at [82, 275] on link at bounding box center [146, 327] width 256 height 320
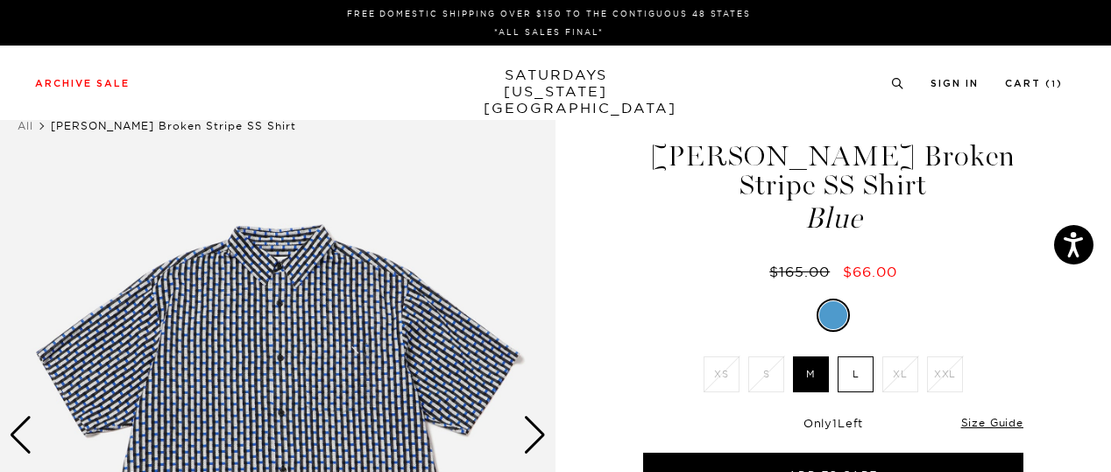
click at [856, 357] on label "L" at bounding box center [856, 375] width 36 height 36
click at [0, 0] on input "L" at bounding box center [0, 0] width 0 height 0
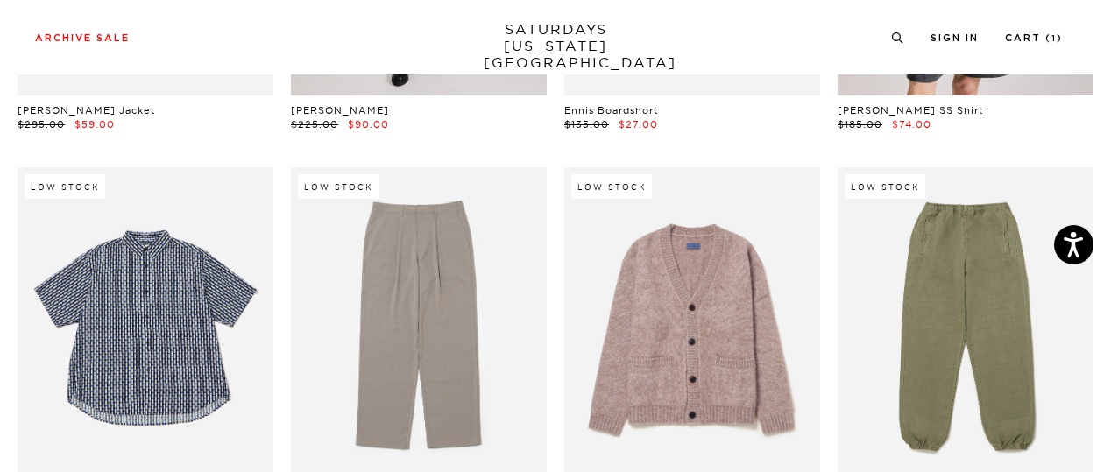
scroll to position [25895, 0]
